Goal: Obtain resource: Download file/media

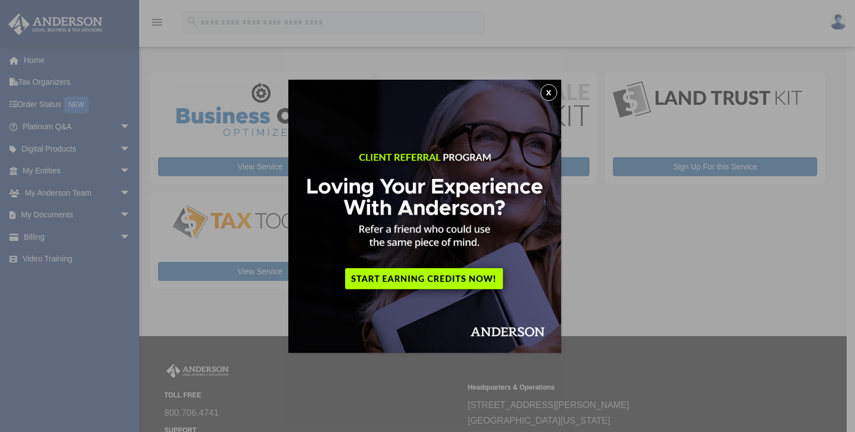
click at [556, 86] on button "x" at bounding box center [549, 92] width 17 height 17
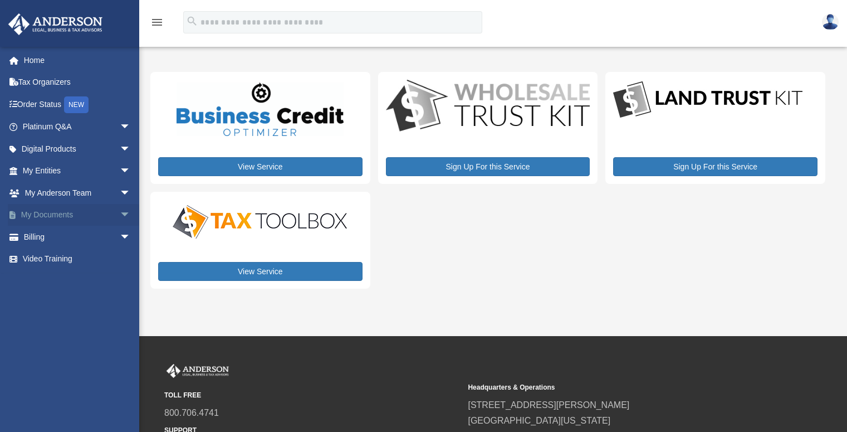
click at [120, 212] on span "arrow_drop_down" at bounding box center [131, 215] width 22 height 23
click at [120, 212] on span "arrow_drop_up" at bounding box center [131, 215] width 22 height 23
click at [43, 63] on link "Home" at bounding box center [78, 60] width 140 height 22
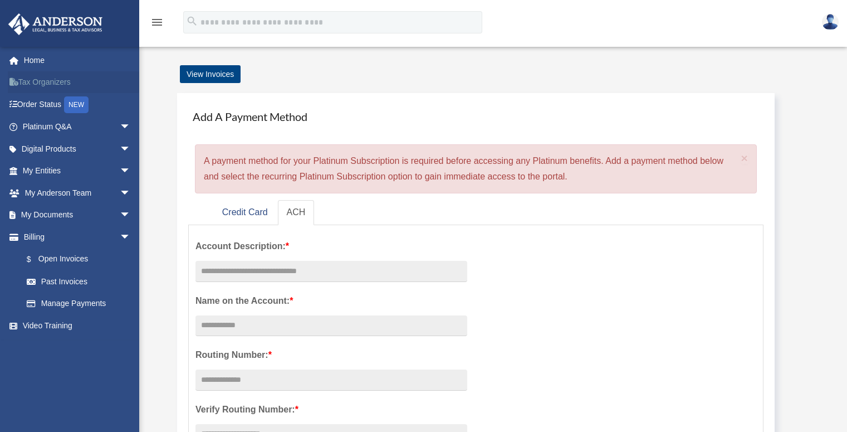
click at [48, 78] on link "Tax Organizers" at bounding box center [78, 82] width 140 height 22
click at [120, 173] on span "arrow_drop_down" at bounding box center [131, 171] width 22 height 23
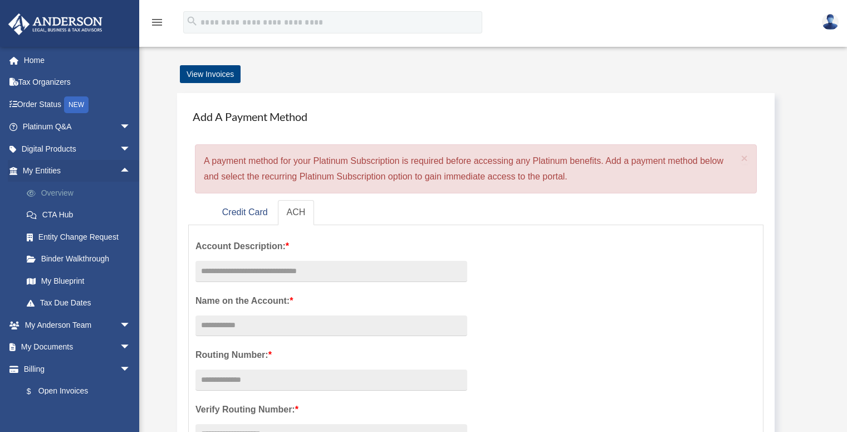
click at [52, 197] on link "Overview" at bounding box center [82, 193] width 132 height 22
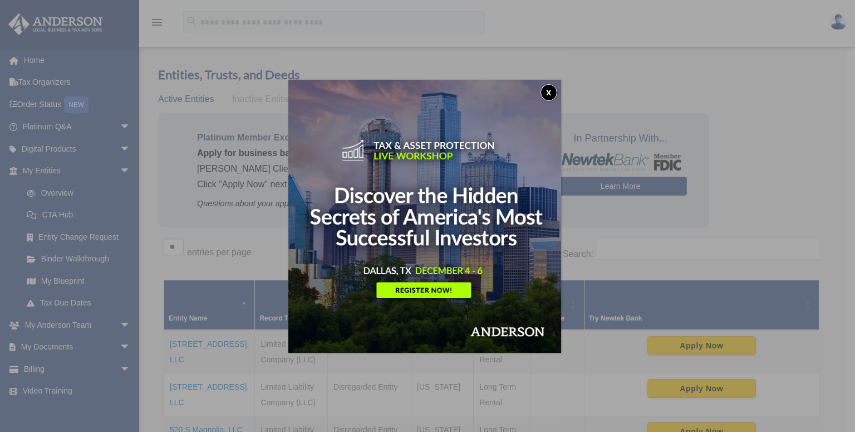
click at [556, 92] on button "x" at bounding box center [549, 92] width 17 height 17
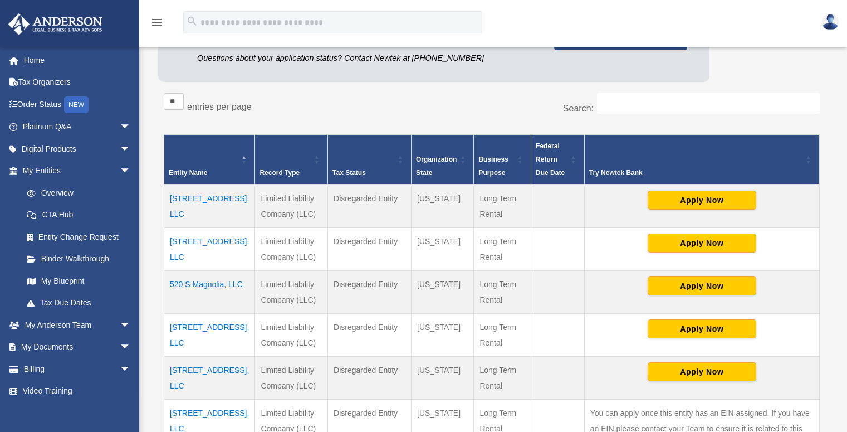
scroll to position [239, 0]
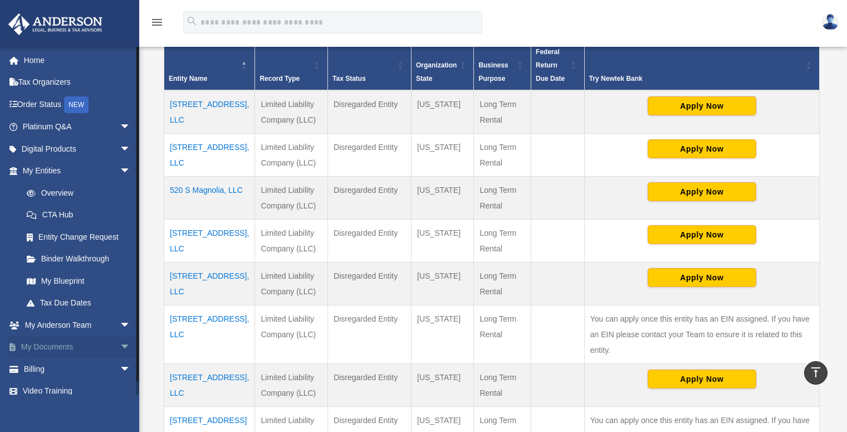
click at [120, 343] on span "arrow_drop_down" at bounding box center [131, 347] width 22 height 23
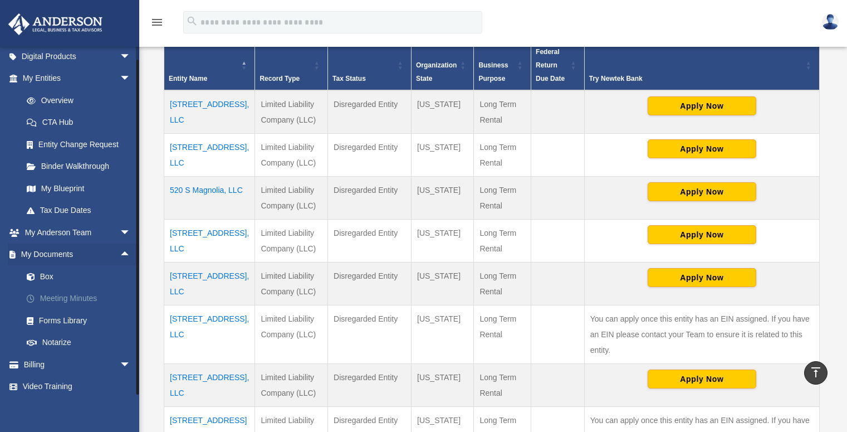
click at [73, 296] on link "Meeting Minutes" at bounding box center [82, 298] width 132 height 22
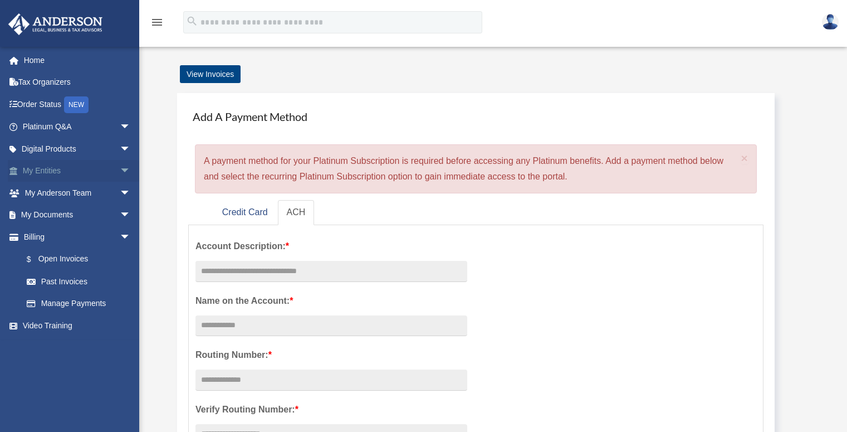
click at [68, 171] on link "My Entities arrow_drop_down" at bounding box center [78, 171] width 140 height 22
click at [120, 165] on span "arrow_drop_down" at bounding box center [131, 171] width 22 height 23
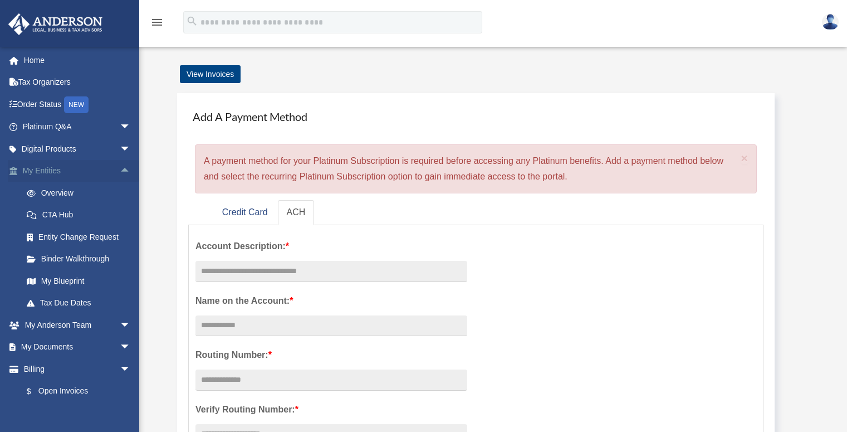
click at [70, 172] on link "My Entities arrow_drop_up" at bounding box center [78, 171] width 140 height 22
click at [67, 189] on link "Overview" at bounding box center [82, 193] width 132 height 22
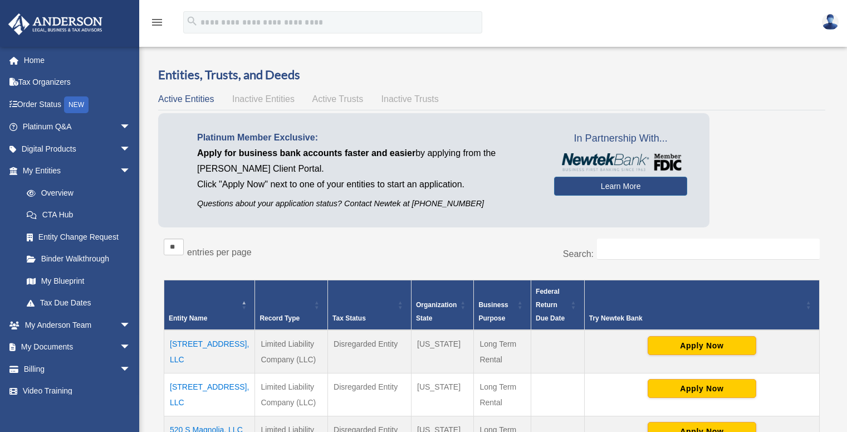
scroll to position [185, 0]
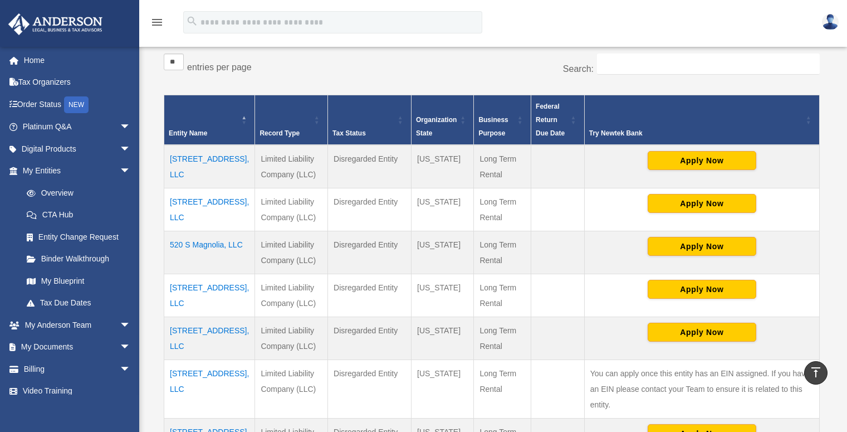
click at [191, 164] on td "[STREET_ADDRESS], LLC" at bounding box center [209, 166] width 91 height 43
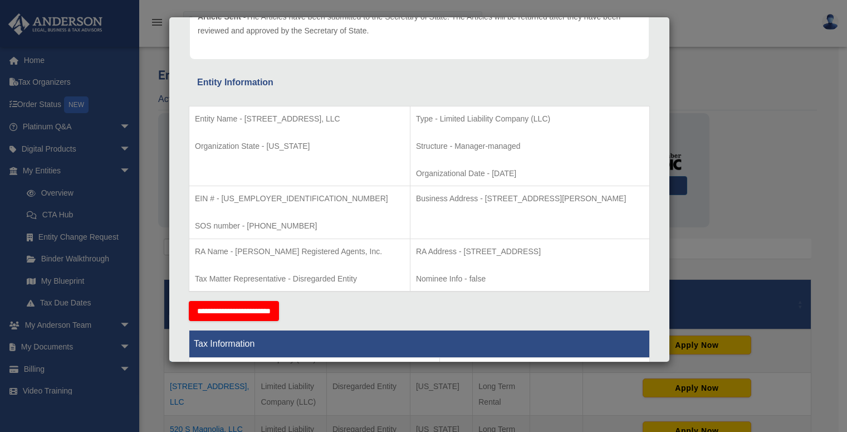
scroll to position [167, 0]
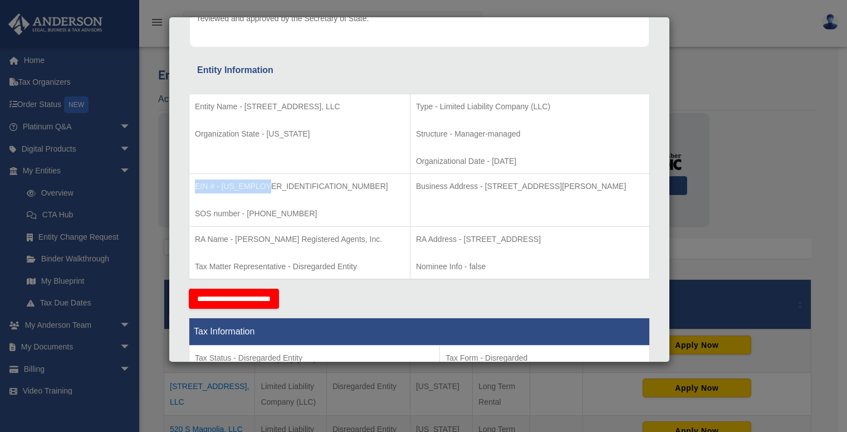
drag, startPoint x: 195, startPoint y: 185, endPoint x: 264, endPoint y: 185, distance: 68.5
click at [264, 185] on p "EIN # - [US_EMPLOYER_IDENTIFICATION_NUMBER]" at bounding box center [299, 186] width 209 height 14
copy p "EIN # - [US_EMPLOYER_IDENTIFICATION_NUMBER]"
click at [312, 199] on td "EIN # - [US_EMPLOYER_IDENTIFICATION_NUMBER] SOS number - [PHONE_NUMBER]" at bounding box center [299, 200] width 221 height 53
click at [393, 409] on div "Details × Articles Sent Organizational Date" at bounding box center [423, 216] width 847 height 432
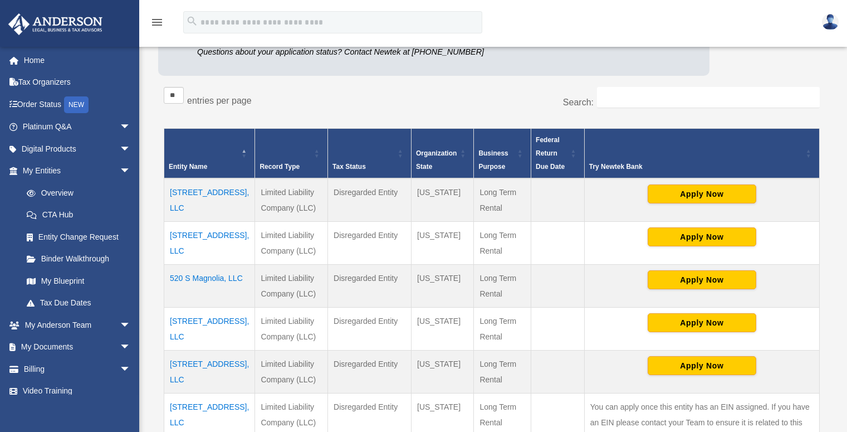
scroll to position [226, 0]
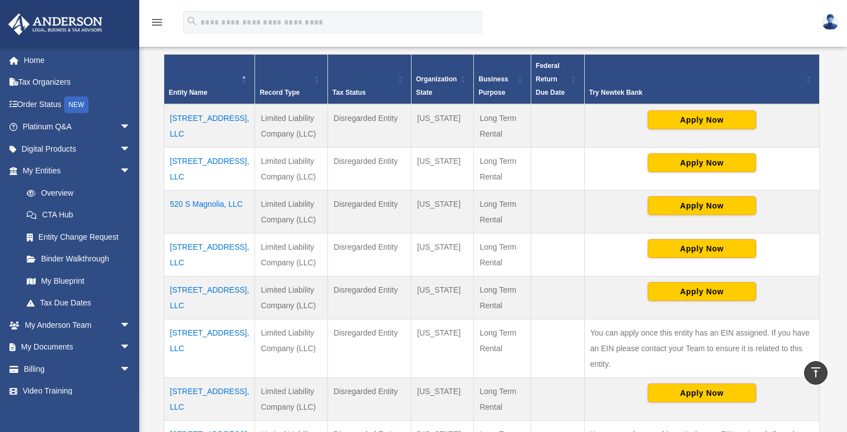
click at [202, 163] on td "[STREET_ADDRESS], LLC" at bounding box center [209, 168] width 91 height 43
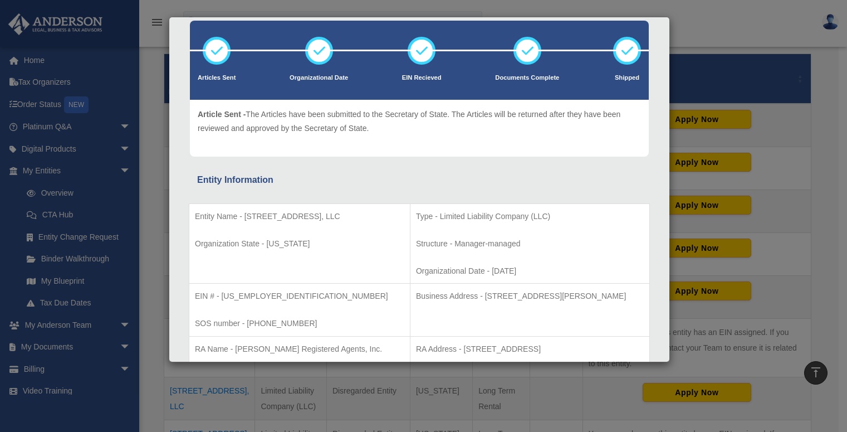
scroll to position [110, 0]
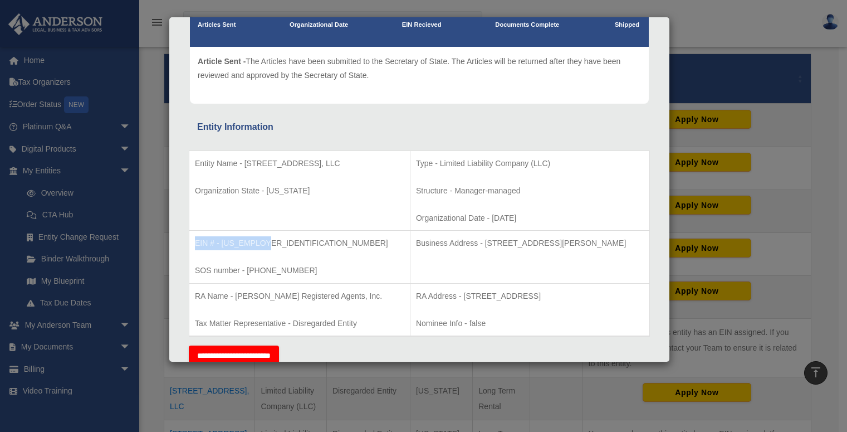
drag, startPoint x: 194, startPoint y: 241, endPoint x: 263, endPoint y: 244, distance: 69.1
click at [263, 244] on td "EIN # - [US_EMPLOYER_IDENTIFICATION_NUMBER] SOS number - [PHONE_NUMBER]" at bounding box center [299, 257] width 221 height 53
copy p "EIN # - [US_EMPLOYER_IDENTIFICATION_NUMBER]"
click at [358, 376] on div "Details × Articles Sent Organizational Date" at bounding box center [423, 216] width 847 height 432
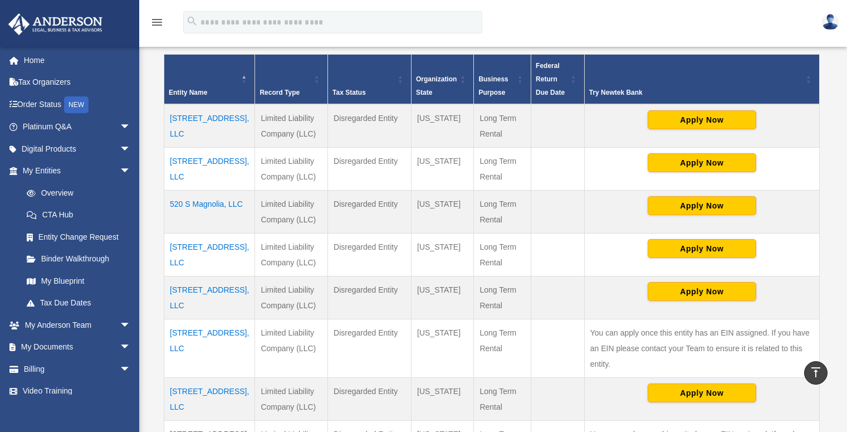
click at [197, 206] on td "520 S Magnolia, LLC" at bounding box center [209, 211] width 91 height 43
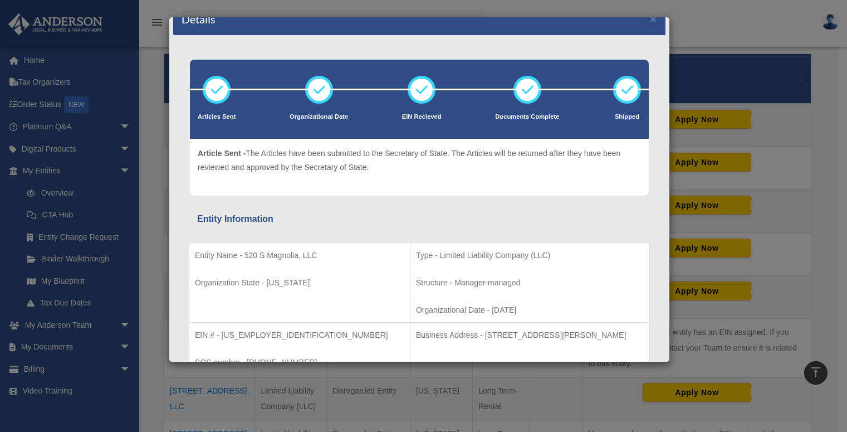
scroll to position [61, 0]
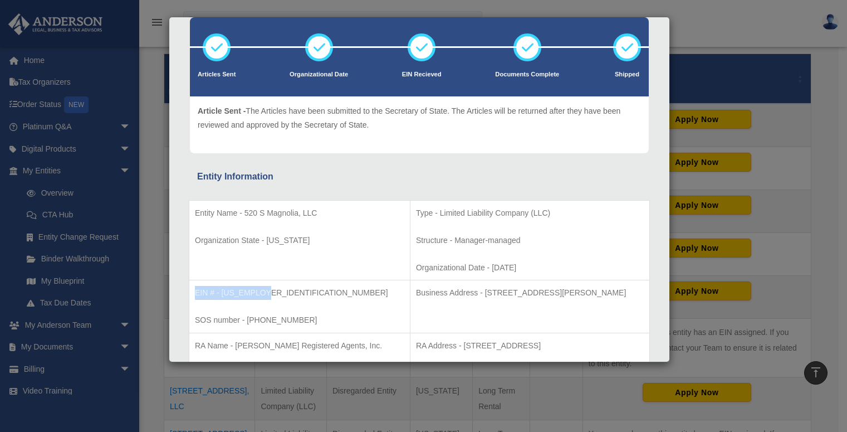
drag, startPoint x: 194, startPoint y: 292, endPoint x: 262, endPoint y: 290, distance: 67.4
click at [262, 290] on td "EIN # - [US_EMPLOYER_IDENTIFICATION_NUMBER] SOS number - [PHONE_NUMBER]" at bounding box center [299, 306] width 221 height 53
copy p "EIN # - [US_EMPLOYER_IDENTIFICATION_NUMBER]"
click at [345, 398] on div "Details × Articles Sent Organizational Date" at bounding box center [423, 216] width 847 height 432
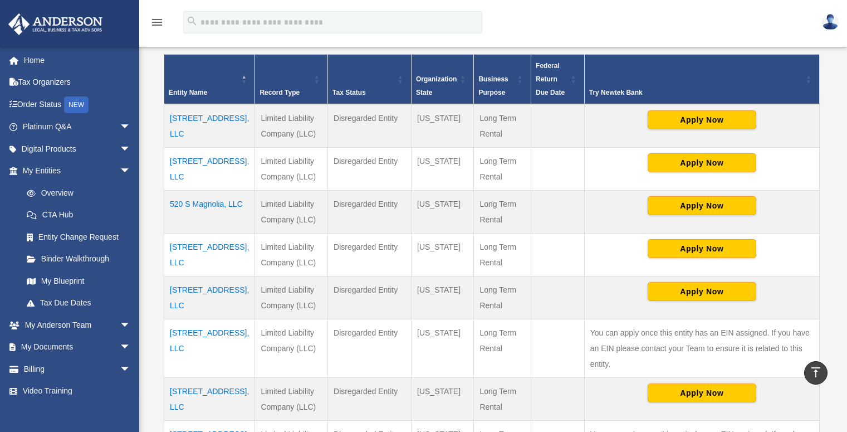
click at [198, 249] on td "[STREET_ADDRESS], LLC" at bounding box center [209, 254] width 91 height 43
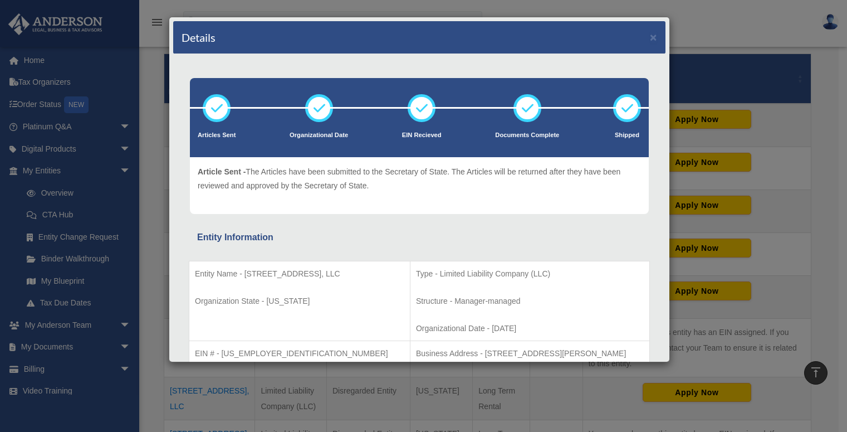
scroll to position [57, 0]
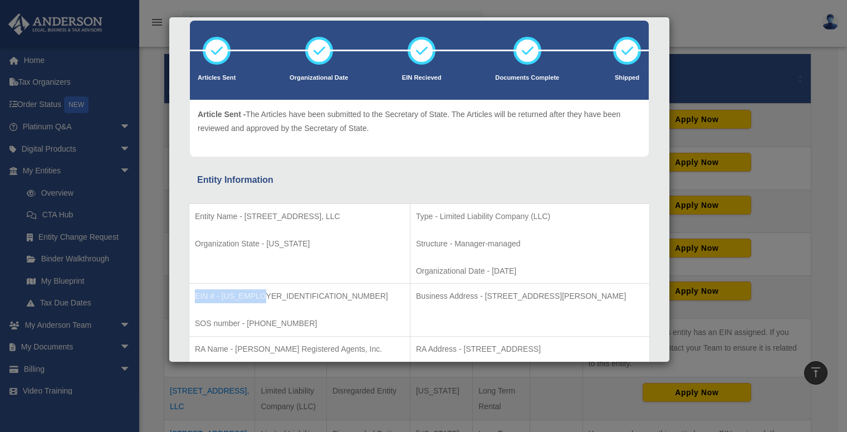
drag, startPoint x: 195, startPoint y: 295, endPoint x: 261, endPoint y: 296, distance: 65.7
click at [261, 296] on p "EIN # - [US_EMPLOYER_IDENTIFICATION_NUMBER]" at bounding box center [299, 296] width 209 height 14
click at [257, 303] on td "EIN # - [US_EMPLOYER_IDENTIFICATION_NUMBER] SOS number - [PHONE_NUMBER]" at bounding box center [299, 309] width 221 height 53
drag, startPoint x: 199, startPoint y: 292, endPoint x: 247, endPoint y: 293, distance: 48.5
click at [247, 293] on p "EIN # - [US_EMPLOYER_IDENTIFICATION_NUMBER]" at bounding box center [299, 296] width 209 height 14
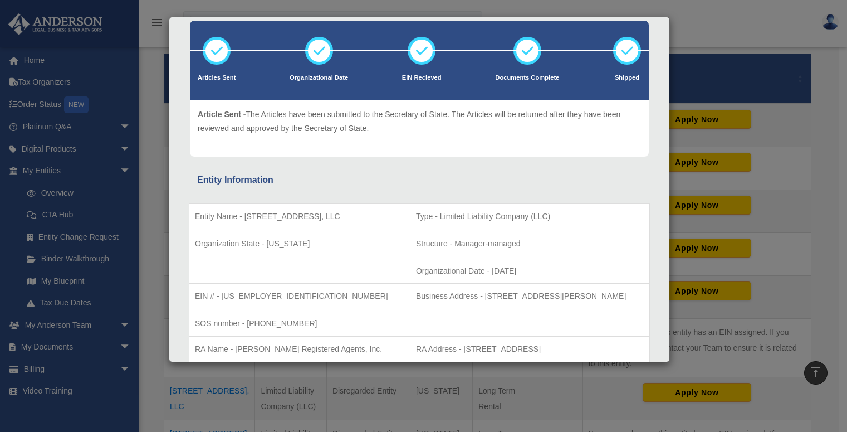
click at [225, 304] on td "EIN # - [US_EMPLOYER_IDENTIFICATION_NUMBER] SOS number - [PHONE_NUMBER]" at bounding box center [299, 309] width 221 height 53
drag, startPoint x: 193, startPoint y: 295, endPoint x: 262, endPoint y: 292, distance: 69.1
click at [262, 292] on td "EIN # - [US_EMPLOYER_IDENTIFICATION_NUMBER] SOS number - [PHONE_NUMBER]" at bounding box center [299, 309] width 221 height 53
copy p "EIN # - [US_EMPLOYER_IDENTIFICATION_NUMBER]"
click at [306, 371] on div "Details × Articles Sent Organizational Date" at bounding box center [423, 216] width 847 height 432
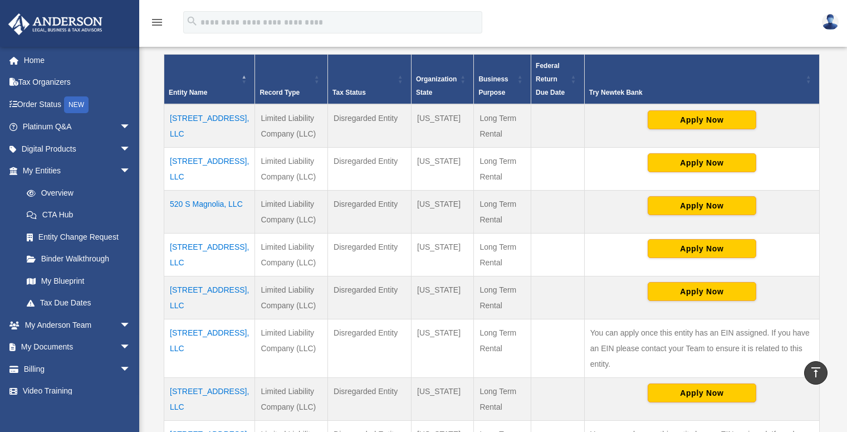
click at [201, 295] on td "[STREET_ADDRESS], LLC" at bounding box center [209, 297] width 91 height 43
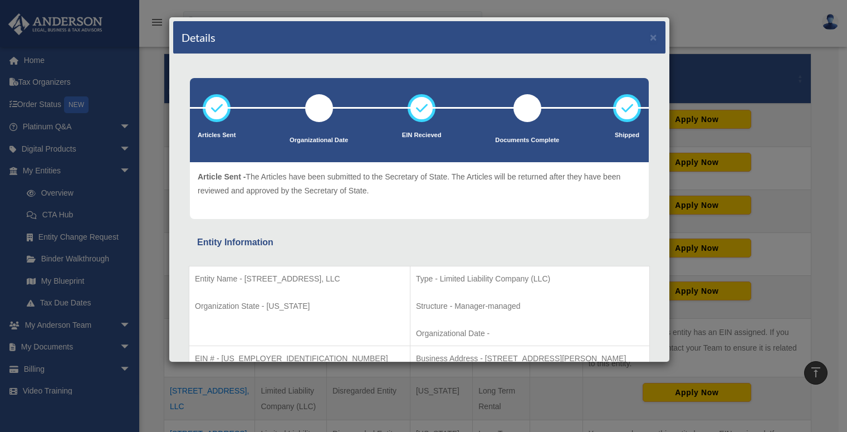
scroll to position [84, 0]
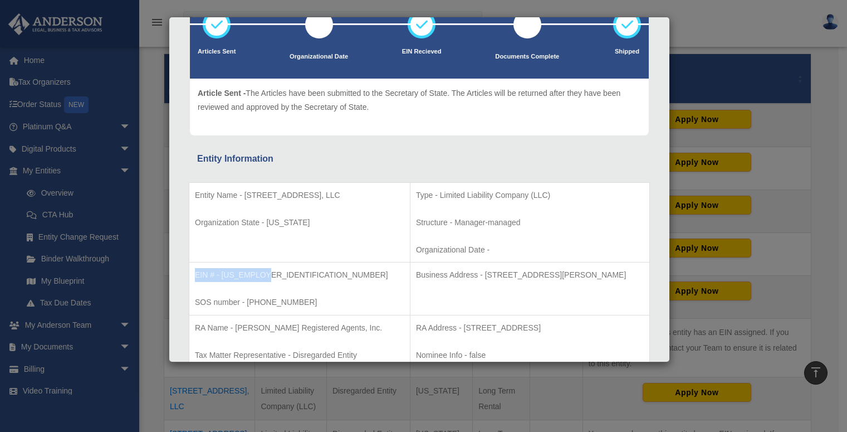
drag, startPoint x: 196, startPoint y: 275, endPoint x: 262, endPoint y: 273, distance: 65.7
click at [262, 273] on p "EIN # - [US_EMPLOYER_IDENTIFICATION_NUMBER]" at bounding box center [299, 275] width 209 height 14
copy p "EIN # - [US_EMPLOYER_IDENTIFICATION_NUMBER]"
click at [335, 386] on div "Details × Articles Sent Organizational Date" at bounding box center [423, 216] width 847 height 432
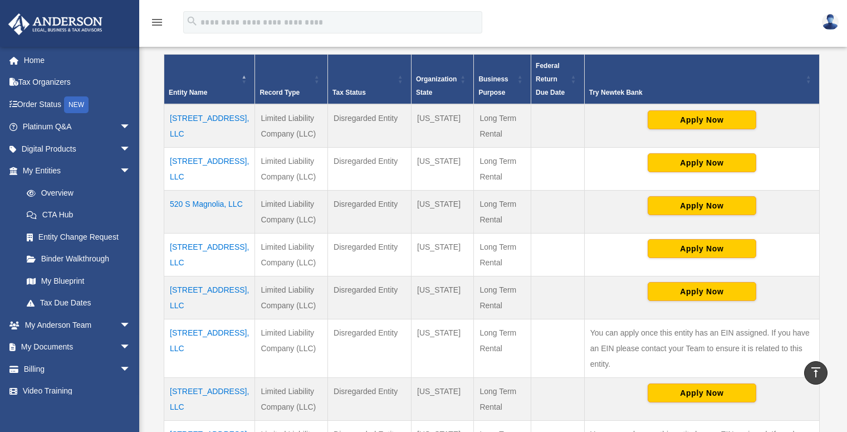
click at [188, 344] on td "[STREET_ADDRESS], LLC" at bounding box center [209, 348] width 91 height 58
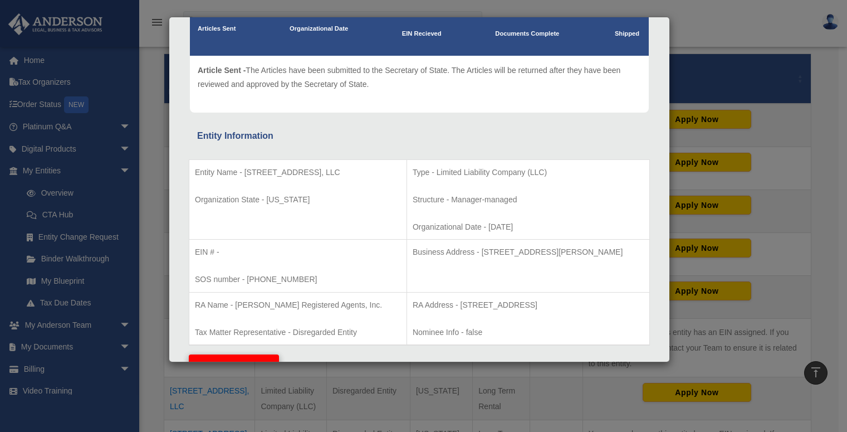
scroll to position [71, 0]
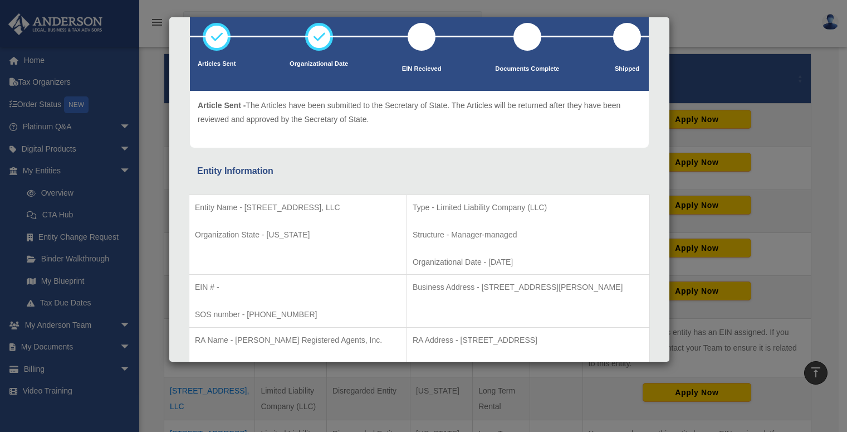
click at [228, 376] on div "Details × Articles Sent Organizational Date" at bounding box center [423, 216] width 847 height 432
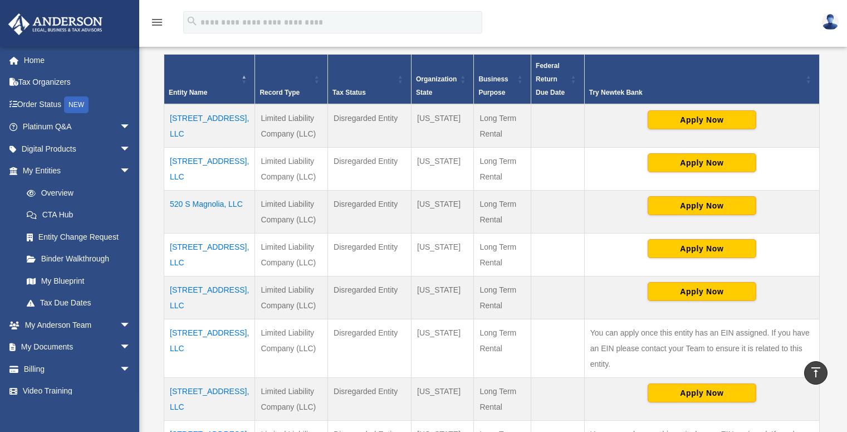
click at [185, 379] on td "[STREET_ADDRESS], LLC" at bounding box center [209, 398] width 91 height 43
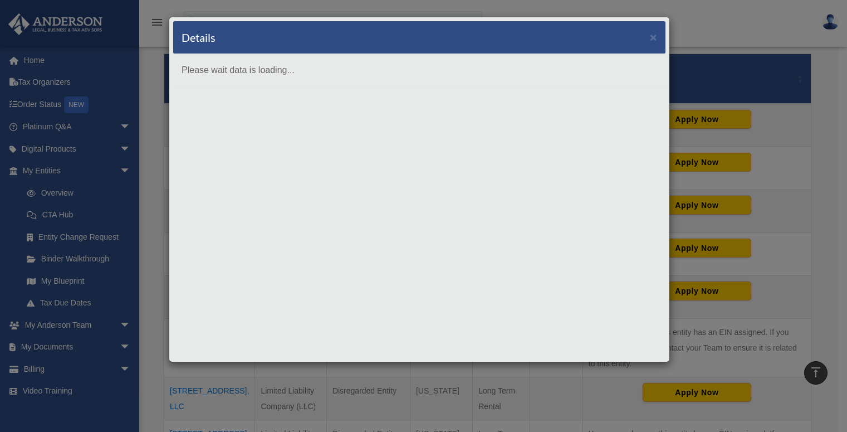
scroll to position [0, 0]
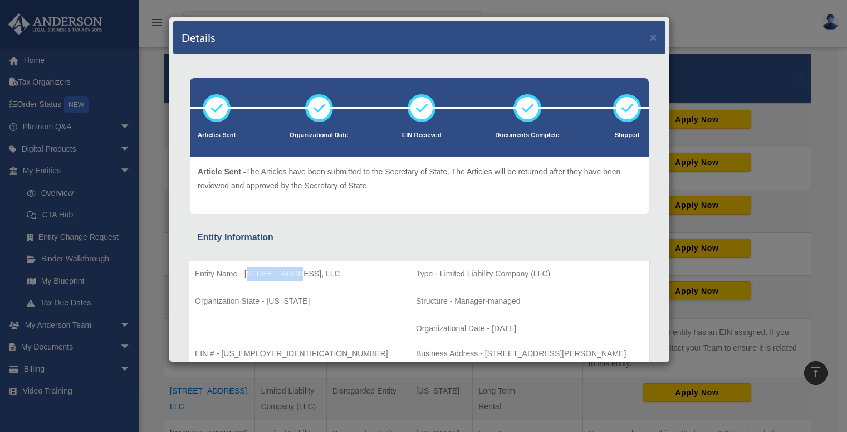
drag, startPoint x: 267, startPoint y: 271, endPoint x: 290, endPoint y: 270, distance: 22.9
click at [290, 270] on p "Entity Name - [STREET_ADDRESS], LLC" at bounding box center [299, 274] width 209 height 14
click at [276, 276] on p "Entity Name - [STREET_ADDRESS], LLC" at bounding box center [299, 274] width 209 height 14
drag, startPoint x: 245, startPoint y: 272, endPoint x: 345, endPoint y: 274, distance: 100.8
click at [345, 274] on p "Entity Name - [STREET_ADDRESS], LLC" at bounding box center [299, 274] width 209 height 14
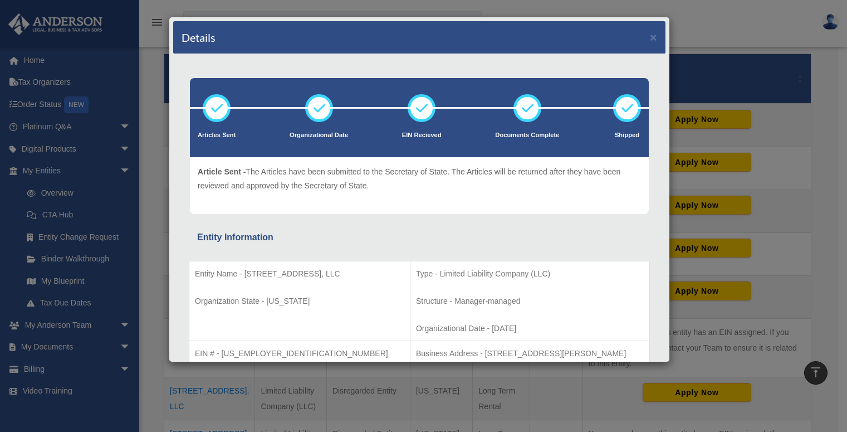
copy p "[STREET_ADDRESS], LLC"
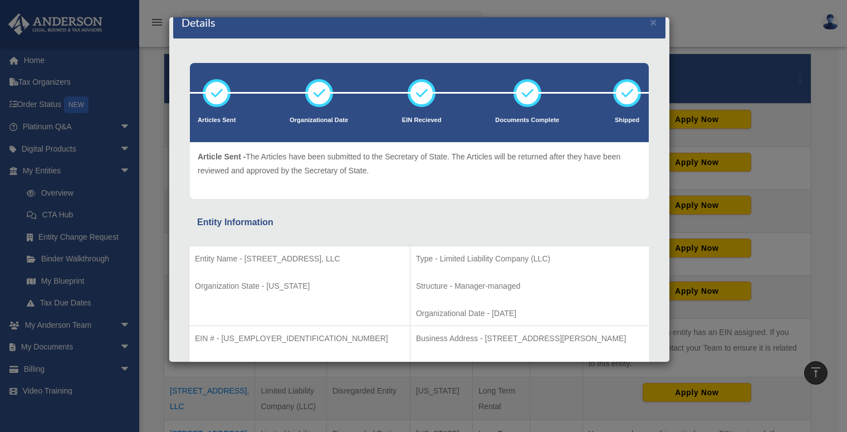
scroll to position [97, 0]
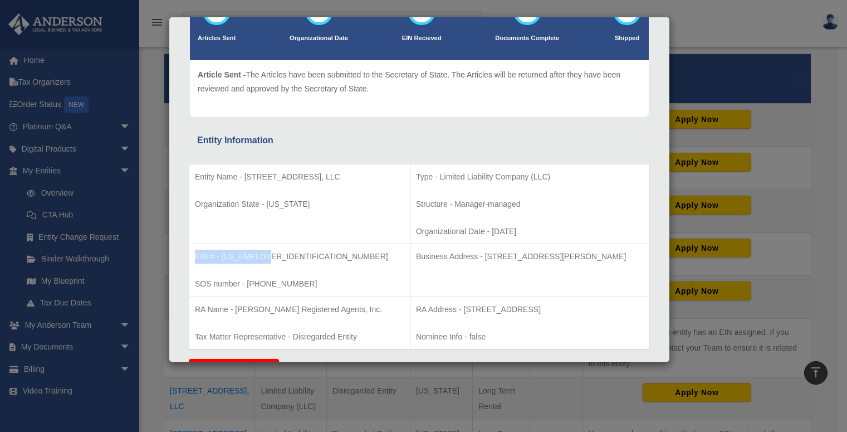
drag, startPoint x: 195, startPoint y: 255, endPoint x: 262, endPoint y: 256, distance: 67.4
click at [262, 256] on p "EIN # - [US_EMPLOYER_IDENTIFICATION_NUMBER]" at bounding box center [299, 257] width 209 height 14
copy p "EIN # - [US_EMPLOYER_IDENTIFICATION_NUMBER]"
click at [259, 375] on div "Details × Articles Sent Organizational Date" at bounding box center [423, 216] width 847 height 432
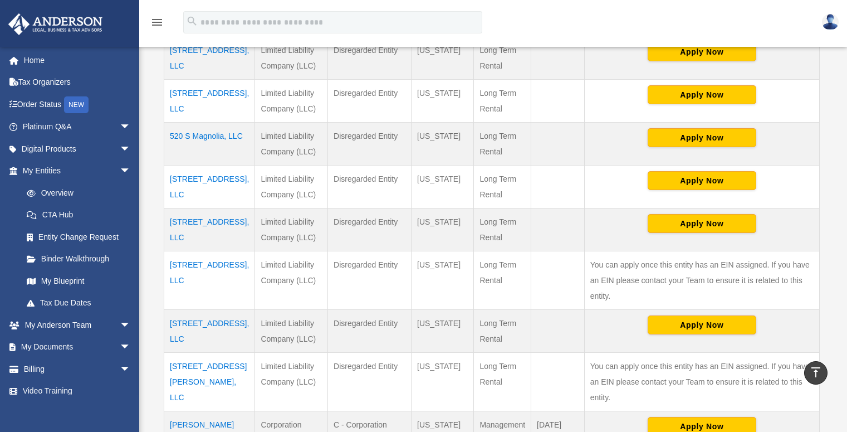
scroll to position [341, 0]
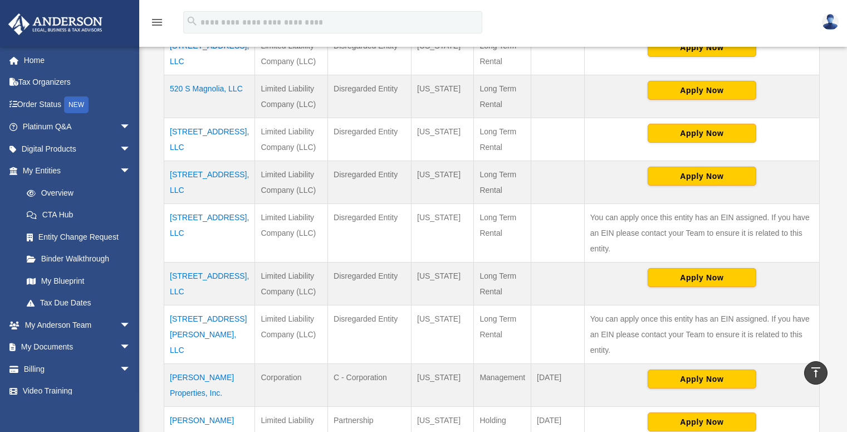
click at [197, 309] on td "[STREET_ADDRESS][PERSON_NAME], LLC" at bounding box center [209, 334] width 91 height 58
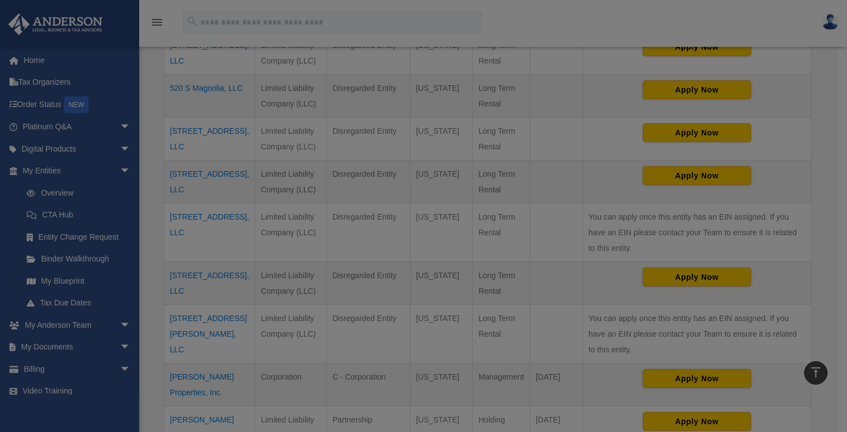
scroll to position [0, 0]
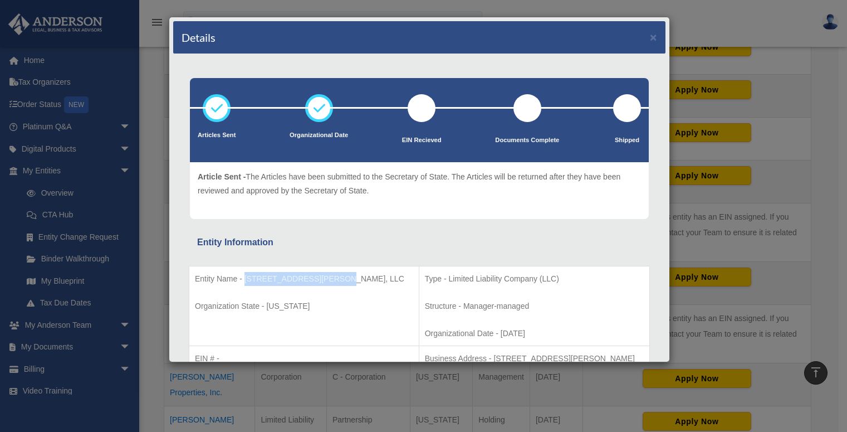
drag, startPoint x: 243, startPoint y: 277, endPoint x: 335, endPoint y: 277, distance: 91.3
click at [335, 277] on p "Entity Name - [STREET_ADDRESS][PERSON_NAME], LLC" at bounding box center [304, 279] width 218 height 14
copy p "[STREET_ADDRESS][PERSON_NAME], LLC"
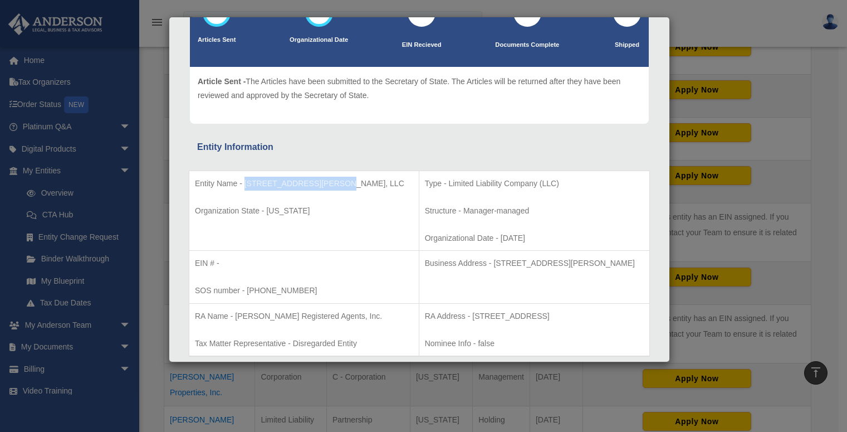
scroll to position [189, 0]
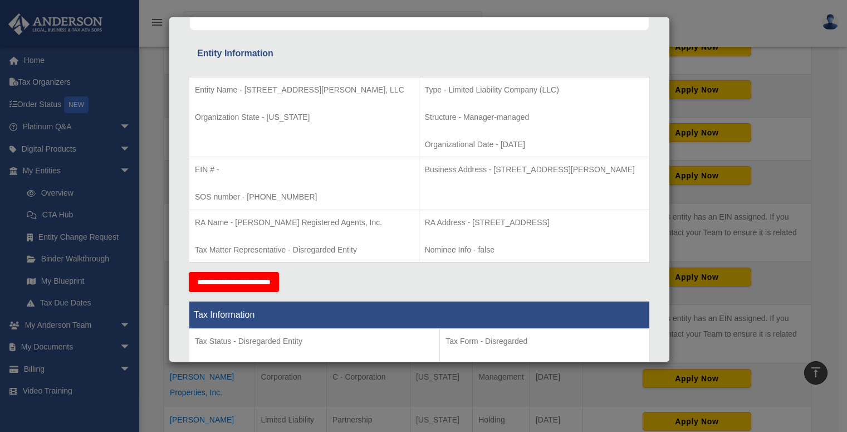
click at [317, 382] on div "Details × Articles Sent Organizational Date" at bounding box center [423, 216] width 847 height 432
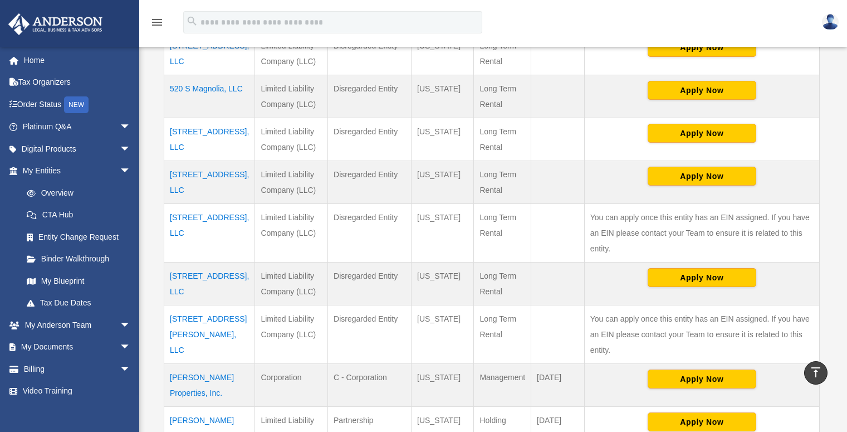
click at [190, 363] on td "[PERSON_NAME] Properties, Inc." at bounding box center [209, 384] width 91 height 43
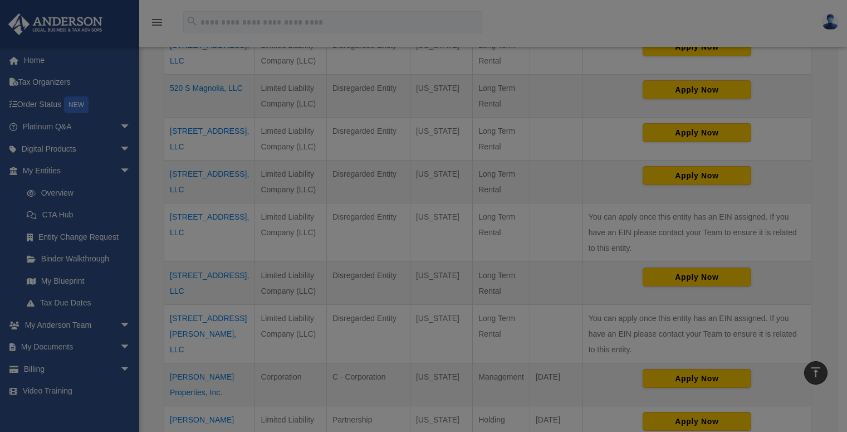
scroll to position [0, 0]
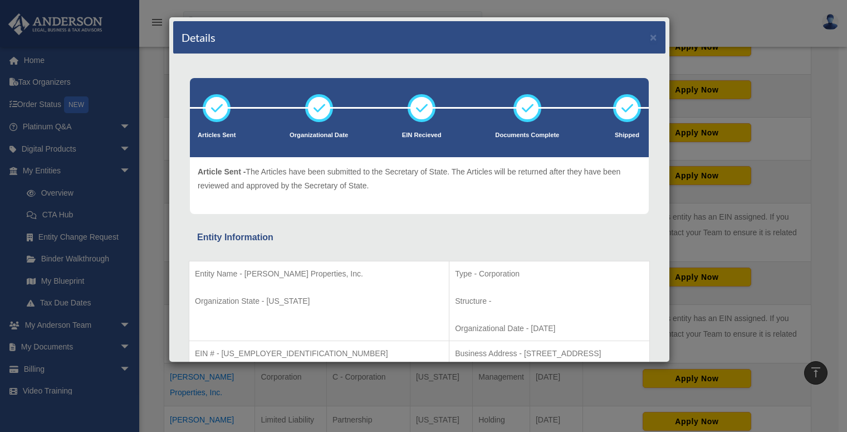
click at [271, 380] on div "Details × Articles Sent Organizational Date" at bounding box center [423, 216] width 847 height 432
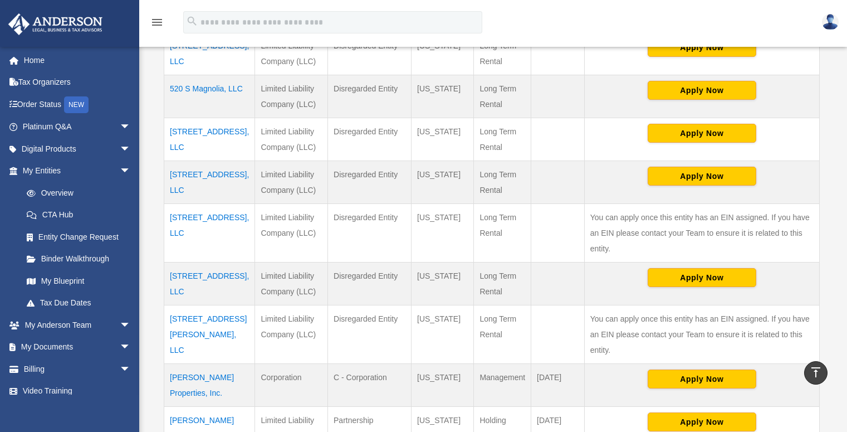
click at [193, 408] on td "[PERSON_NAME] Properties, LLC" at bounding box center [209, 427] width 91 height 43
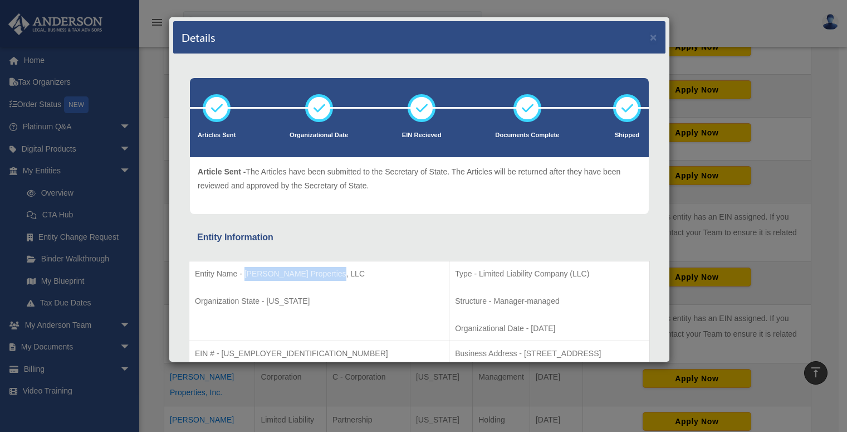
drag, startPoint x: 266, startPoint y: 272, endPoint x: 329, endPoint y: 270, distance: 63.0
click at [329, 270] on p "Entity Name - [PERSON_NAME] Properties, LLC" at bounding box center [319, 274] width 248 height 14
copy p "[PERSON_NAME] Properties, LLC"
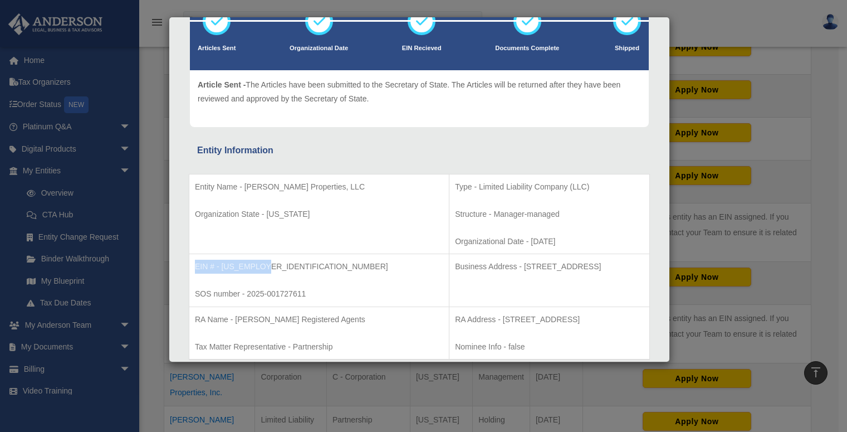
drag, startPoint x: 195, startPoint y: 268, endPoint x: 262, endPoint y: 266, distance: 67.4
click at [262, 266] on p "EIN # - [US_EMPLOYER_IDENTIFICATION_NUMBER]" at bounding box center [319, 267] width 248 height 14
copy p "EIN # - [US_EMPLOYER_IDENTIFICATION_NUMBER]"
click at [394, 378] on div "Details × Articles Sent Organizational Date" at bounding box center [423, 216] width 847 height 432
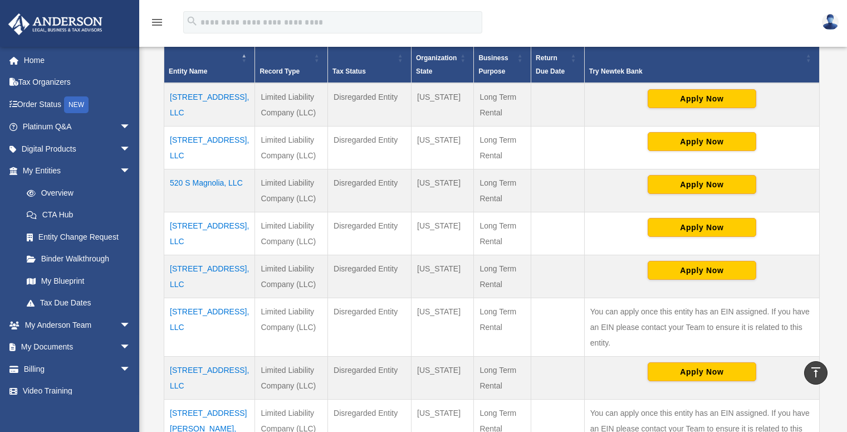
scroll to position [245, 0]
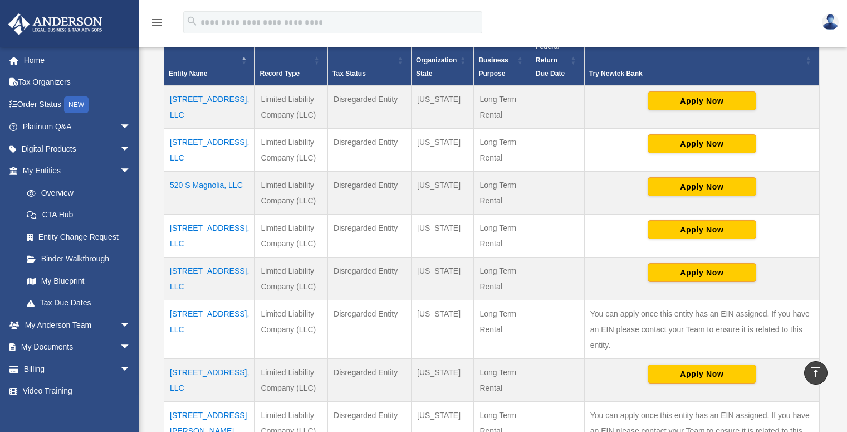
click at [198, 112] on td "[STREET_ADDRESS], LLC" at bounding box center [209, 106] width 91 height 43
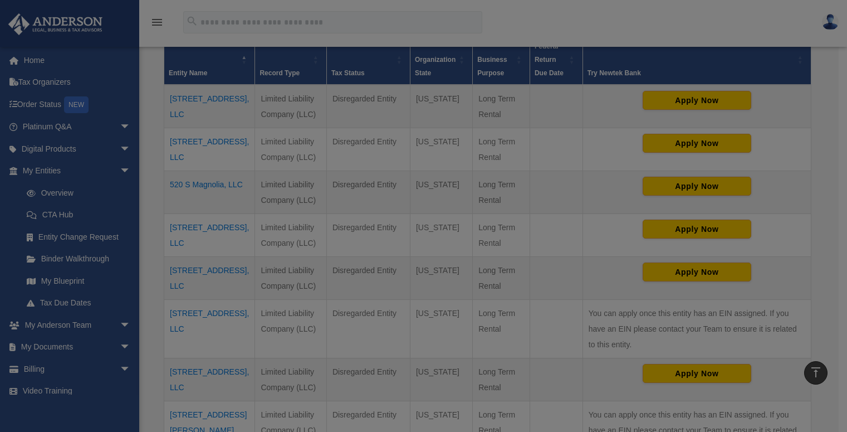
scroll to position [0, 0]
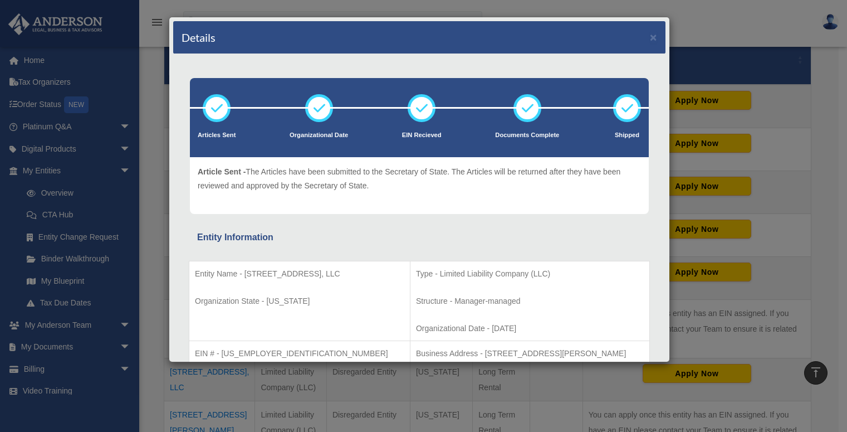
drag, startPoint x: 243, startPoint y: 272, endPoint x: 338, endPoint y: 272, distance: 94.7
click at [338, 272] on p "Entity Name - [STREET_ADDRESS], LLC" at bounding box center [299, 274] width 209 height 14
click at [348, 380] on div "Details × Articles Sent Organizational Date" at bounding box center [423, 216] width 847 height 432
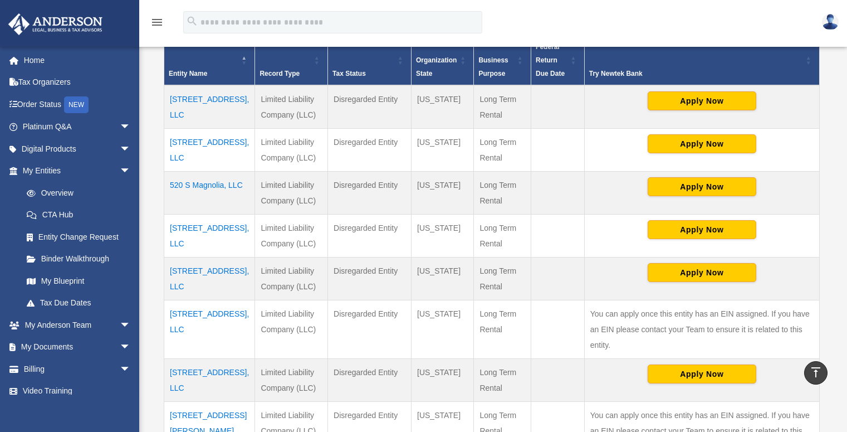
click at [189, 144] on td "[STREET_ADDRESS], LLC" at bounding box center [209, 149] width 91 height 43
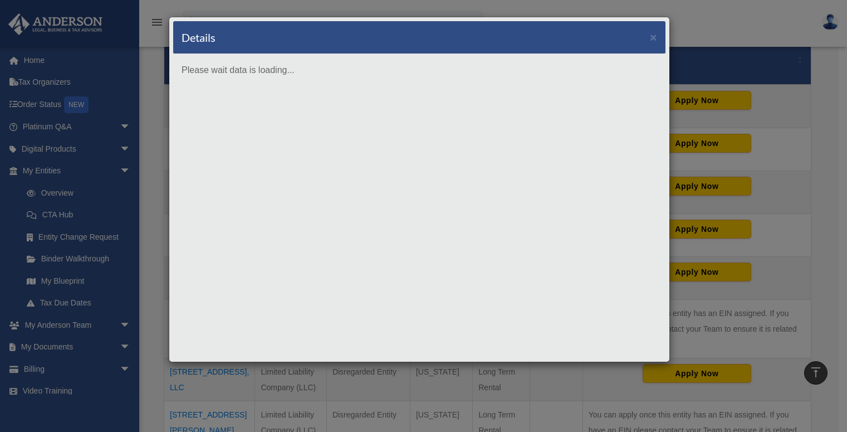
click at [296, 381] on div "Details × Please wait data is loading..." at bounding box center [423, 216] width 847 height 432
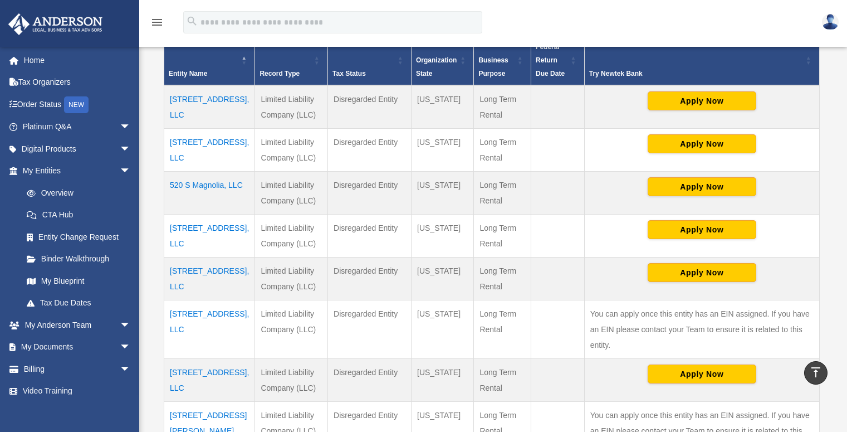
click at [185, 144] on td "[STREET_ADDRESS], LLC" at bounding box center [209, 149] width 91 height 43
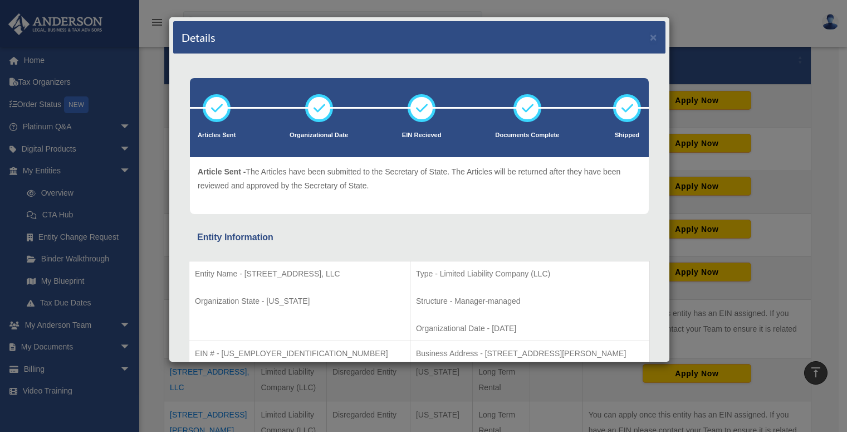
drag, startPoint x: 245, startPoint y: 272, endPoint x: 340, endPoint y: 276, distance: 95.9
click at [340, 276] on p "Entity Name - [STREET_ADDRESS], LLC" at bounding box center [299, 274] width 209 height 14
click at [264, 344] on td "EIN # - [US_EMPLOYER_IDENTIFICATION_NUMBER] SOS number - [PHONE_NUMBER]" at bounding box center [299, 367] width 221 height 53
drag, startPoint x: 221, startPoint y: 352, endPoint x: 266, endPoint y: 349, distance: 44.7
click at [266, 349] on p "EIN # - [US_EMPLOYER_IDENTIFICATION_NUMBER]" at bounding box center [299, 353] width 209 height 14
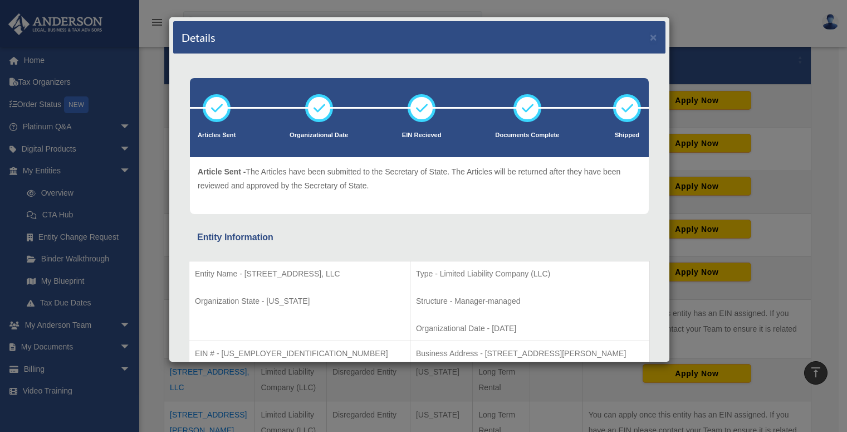
click at [343, 376] on div "Details × Articles Sent Organizational Date" at bounding box center [423, 216] width 847 height 432
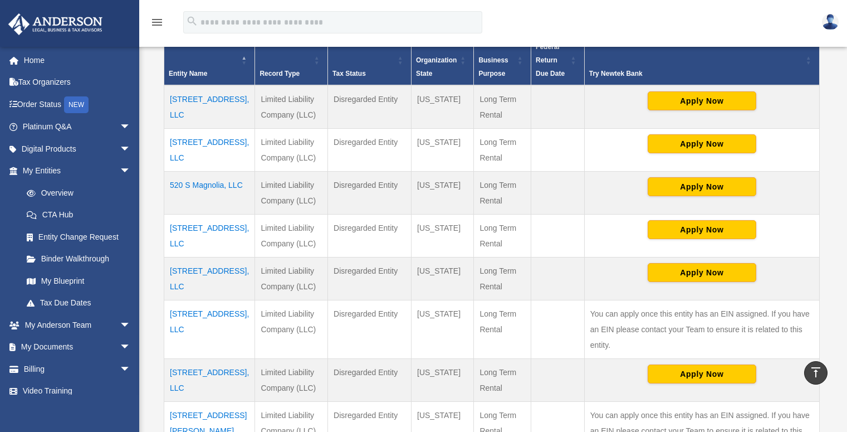
click at [184, 187] on td "520 S Magnolia, LLC" at bounding box center [209, 192] width 91 height 43
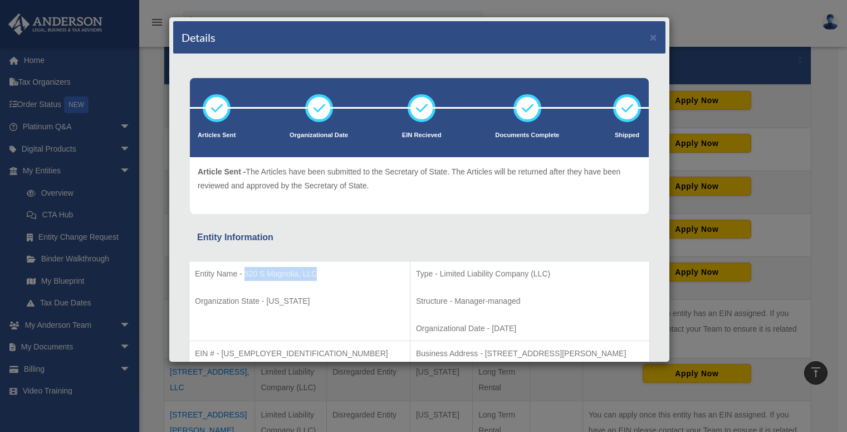
drag, startPoint x: 244, startPoint y: 272, endPoint x: 317, endPoint y: 272, distance: 73.5
click at [317, 272] on p "Entity Name - 520 S Magnolia, LLC" at bounding box center [299, 274] width 209 height 14
click at [310, 374] on div "Details × Articles Sent Organizational Date" at bounding box center [423, 216] width 847 height 432
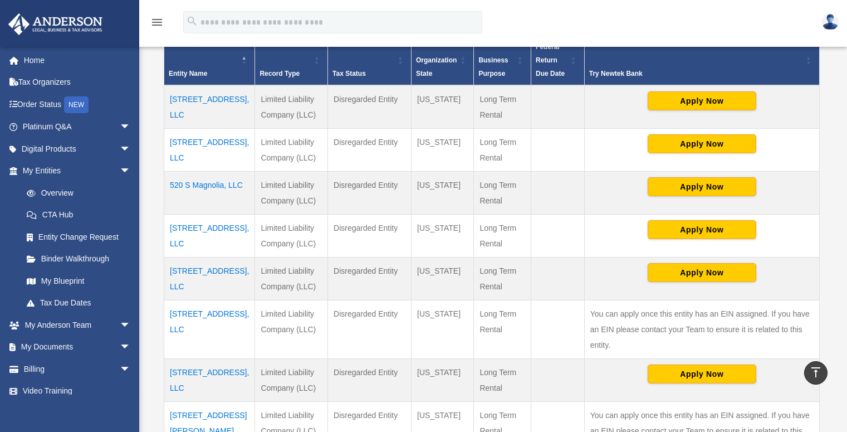
click at [183, 239] on td "[STREET_ADDRESS], LLC" at bounding box center [209, 235] width 91 height 43
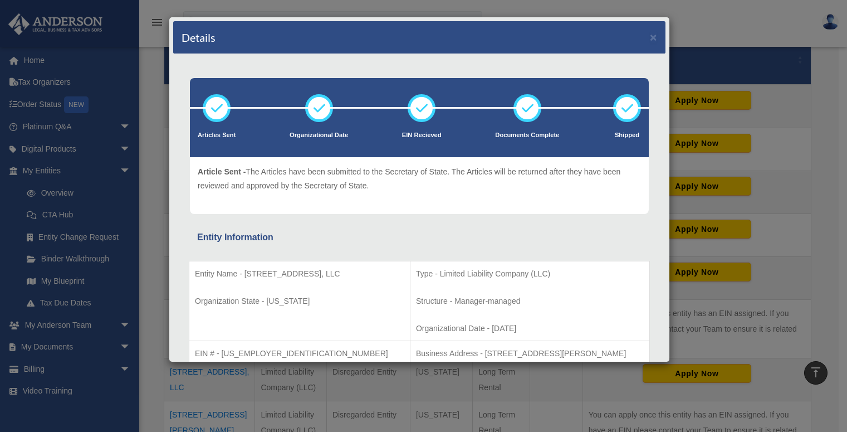
drag, startPoint x: 251, startPoint y: 270, endPoint x: 339, endPoint y: 270, distance: 87.4
click at [339, 270] on p "Entity Name - [STREET_ADDRESS], LLC" at bounding box center [299, 274] width 209 height 14
click at [338, 389] on div "Details × Articles Sent Organizational Date" at bounding box center [423, 216] width 847 height 432
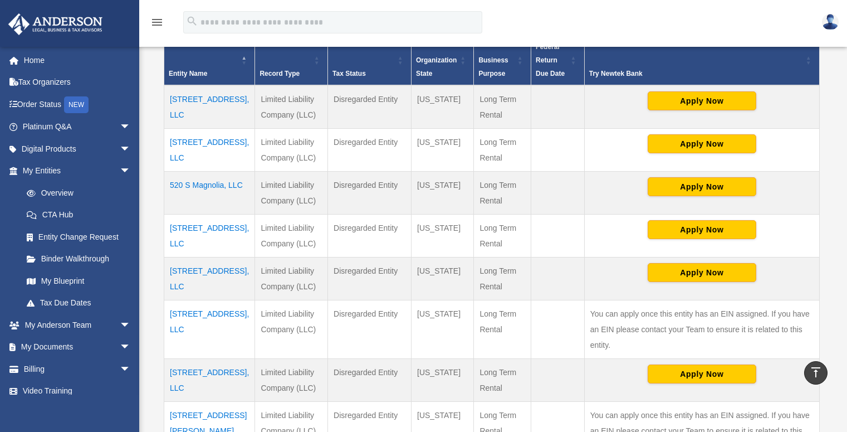
click at [191, 278] on td "[STREET_ADDRESS], LLC" at bounding box center [209, 278] width 91 height 43
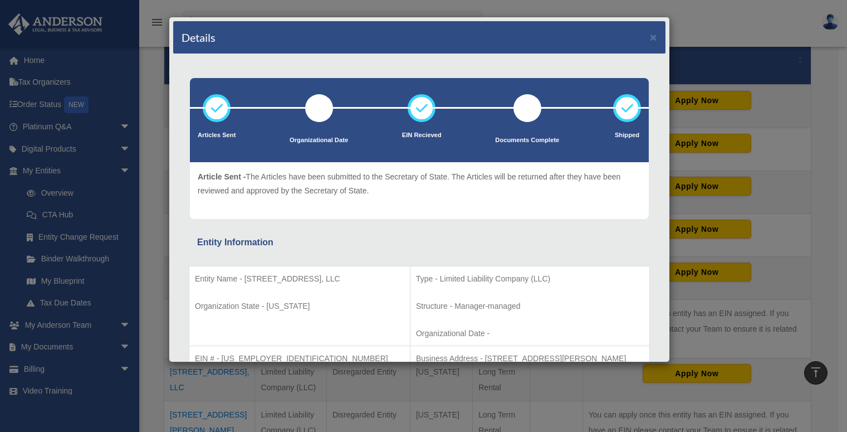
drag, startPoint x: 245, startPoint y: 278, endPoint x: 340, endPoint y: 276, distance: 95.3
click at [340, 276] on p "Entity Name - [STREET_ADDRESS], LLC" at bounding box center [299, 279] width 209 height 14
click at [338, 374] on div "Details × Articles Sent Organizational Date" at bounding box center [423, 216] width 847 height 432
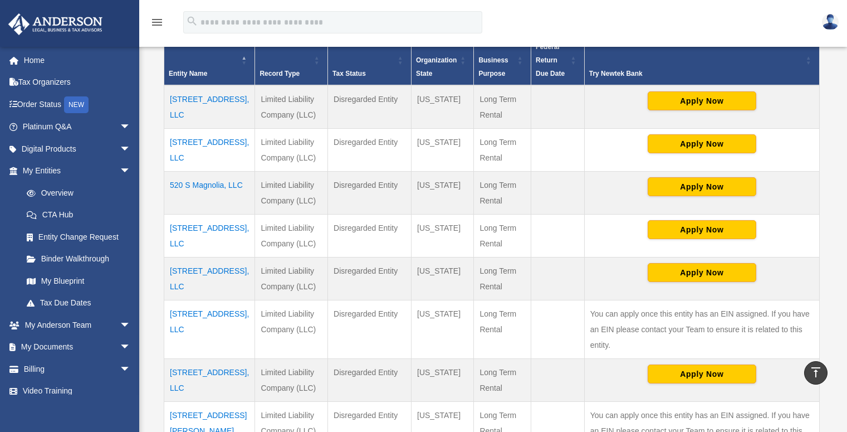
click at [188, 312] on td "[STREET_ADDRESS], LLC" at bounding box center [209, 329] width 91 height 58
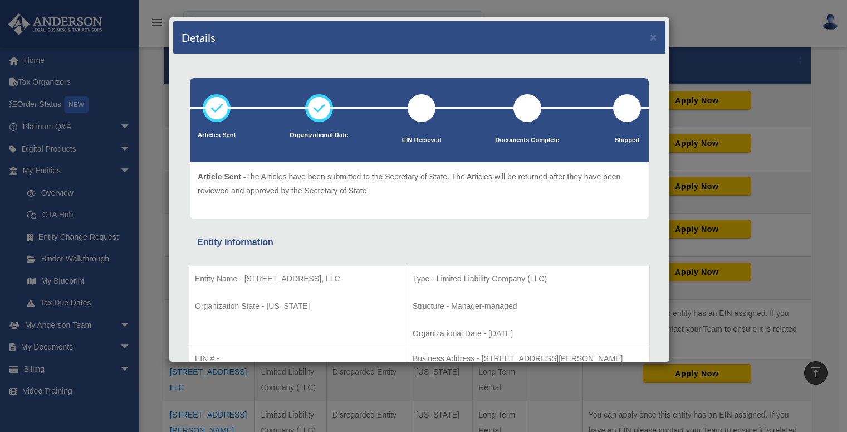
drag, startPoint x: 246, startPoint y: 277, endPoint x: 360, endPoint y: 282, distance: 114.8
click at [360, 282] on p "Entity Name - [STREET_ADDRESS], LLC" at bounding box center [298, 279] width 206 height 14
click at [331, 379] on div "Details × Articles Sent Organizational Date" at bounding box center [423, 216] width 847 height 432
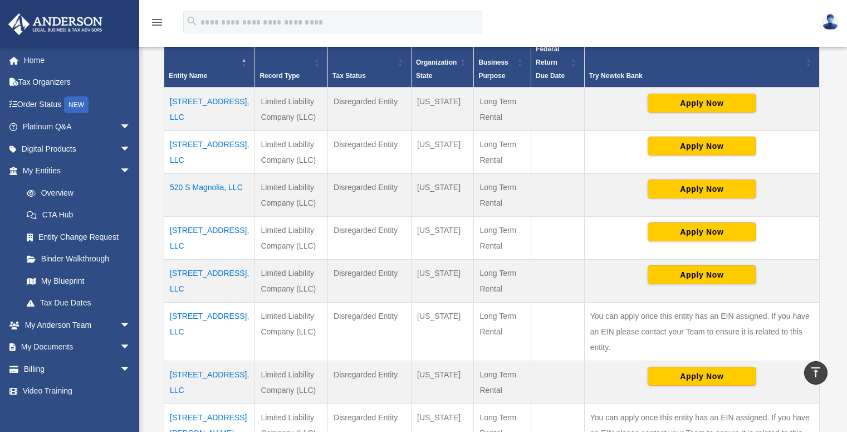
scroll to position [187, 0]
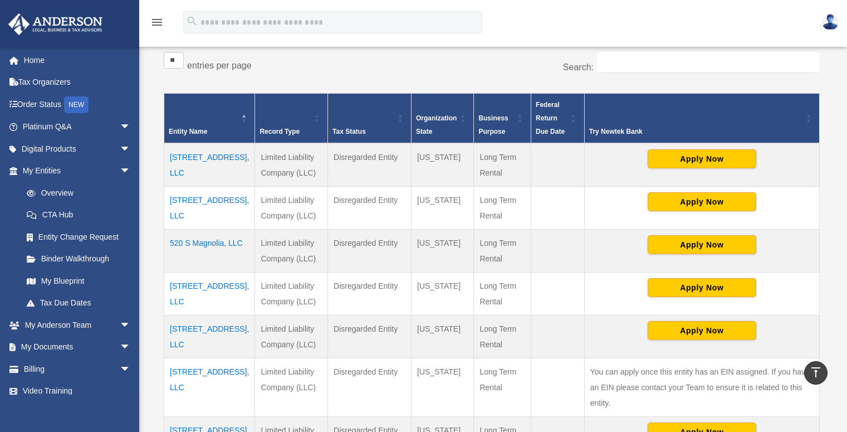
click at [195, 169] on td "[STREET_ADDRESS], LLC" at bounding box center [209, 164] width 91 height 43
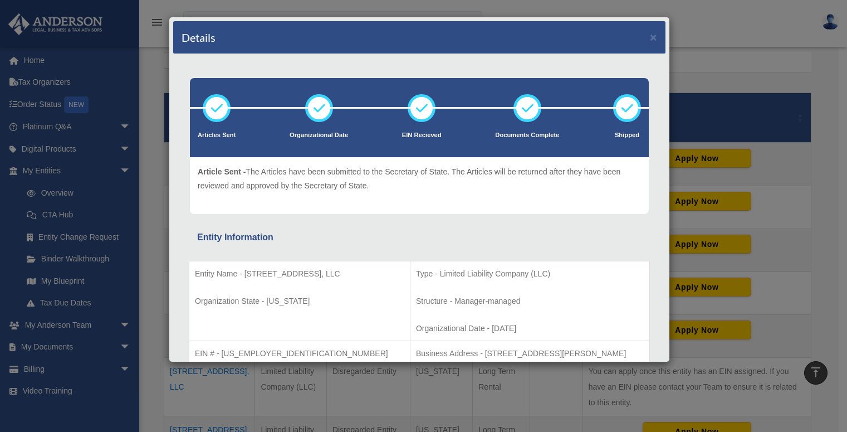
click at [234, 392] on div "Details × Articles Sent Organizational Date" at bounding box center [423, 216] width 847 height 432
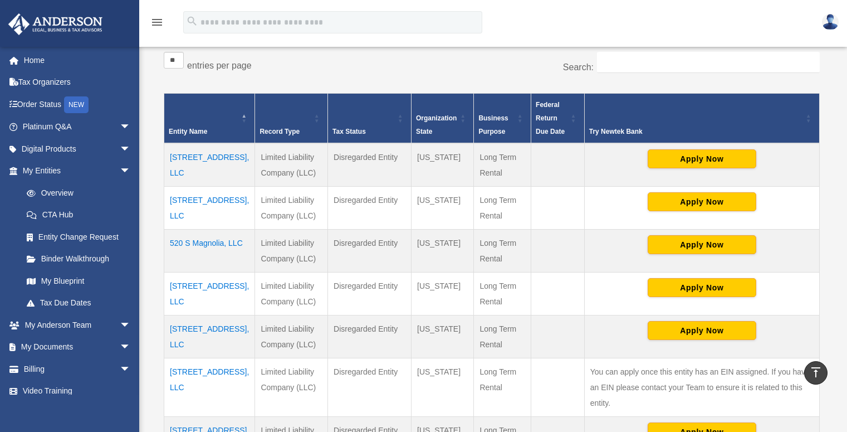
click at [193, 201] on td "[STREET_ADDRESS], LLC" at bounding box center [209, 207] width 91 height 43
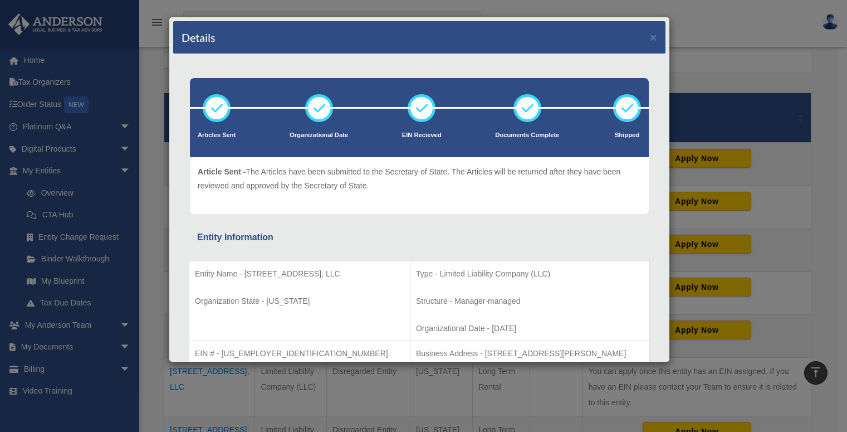
click at [163, 214] on div "Details × Articles Sent Organizational Date" at bounding box center [423, 216] width 847 height 432
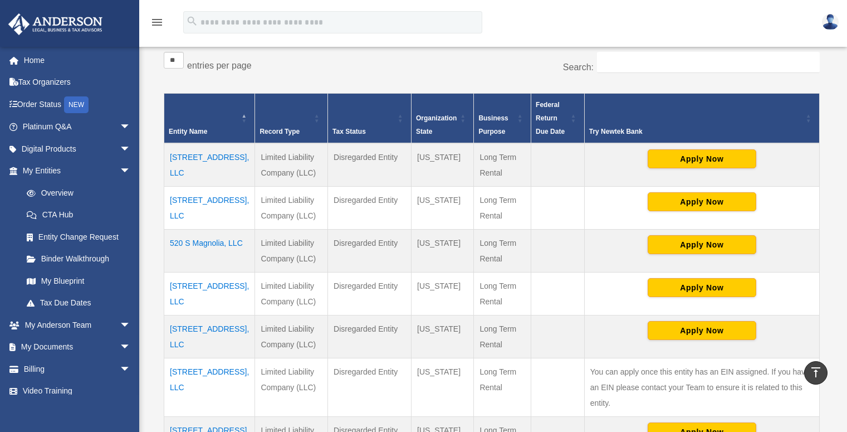
click at [182, 245] on td "520 S Magnolia, LLC" at bounding box center [209, 250] width 91 height 43
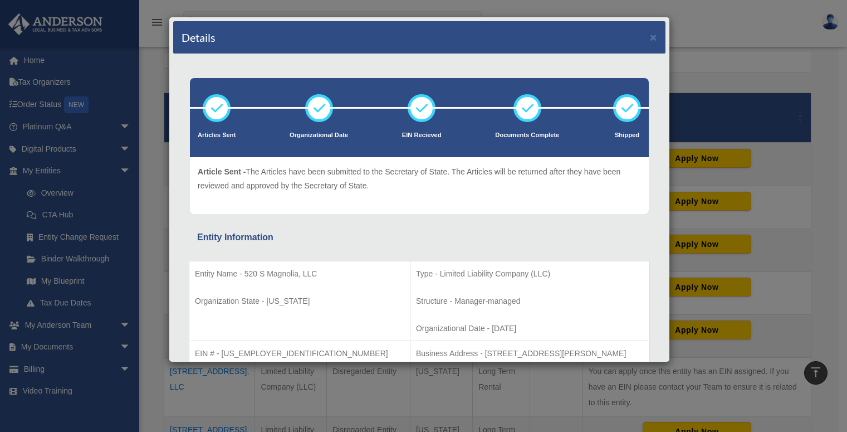
click at [162, 253] on div "Details × Articles Sent Organizational Date" at bounding box center [423, 216] width 847 height 432
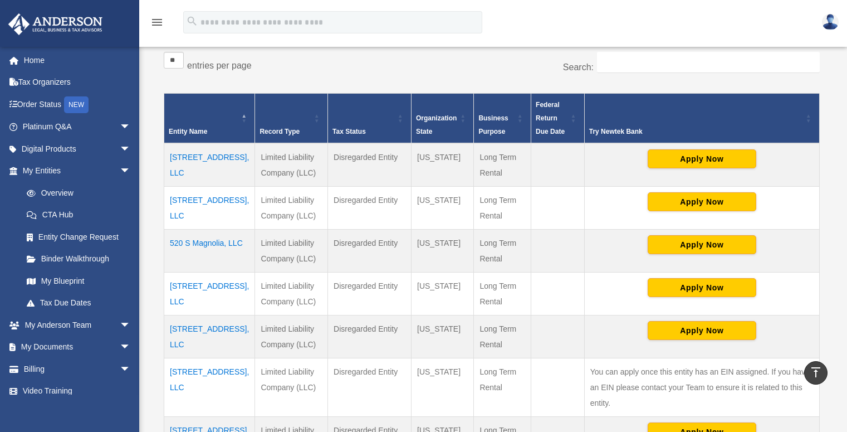
click at [188, 295] on td "[STREET_ADDRESS], LLC" at bounding box center [209, 293] width 91 height 43
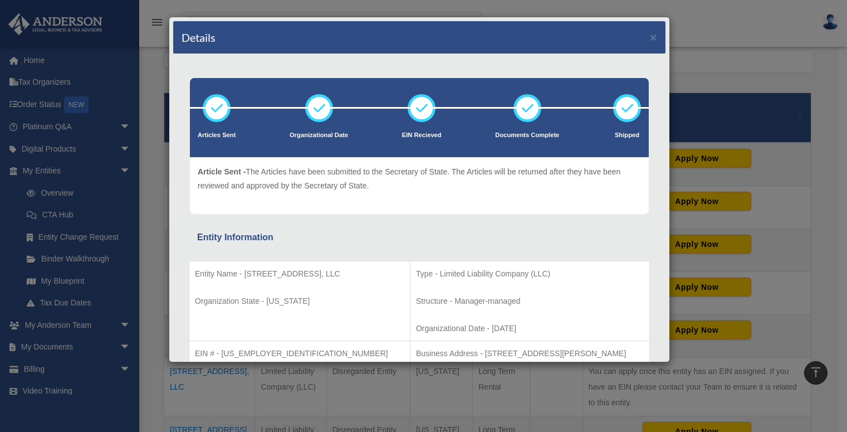
click at [172, 304] on div "Details × Articles Sent" at bounding box center [419, 189] width 501 height 345
click at [162, 313] on div "Details × Articles Sent Organizational Date" at bounding box center [423, 216] width 847 height 432
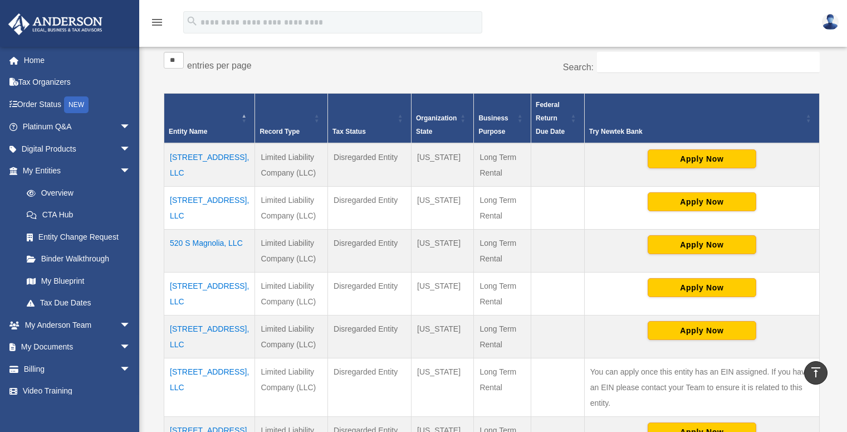
click at [179, 340] on td "[STREET_ADDRESS], LLC" at bounding box center [209, 336] width 91 height 43
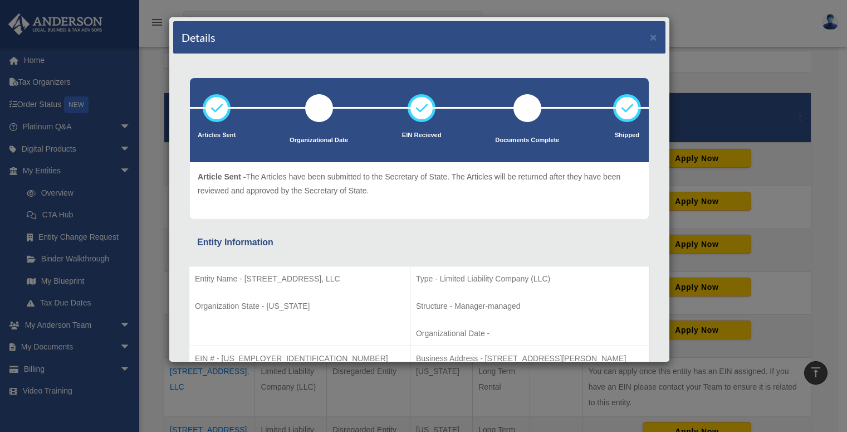
click at [162, 353] on div "Details × Articles Sent Organizational Date" at bounding box center [423, 216] width 847 height 432
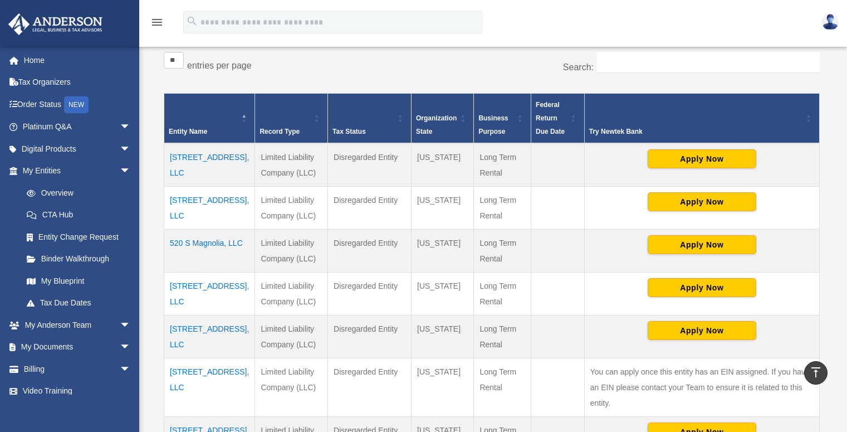
click at [184, 416] on td "[STREET_ADDRESS], LLC" at bounding box center [209, 437] width 91 height 43
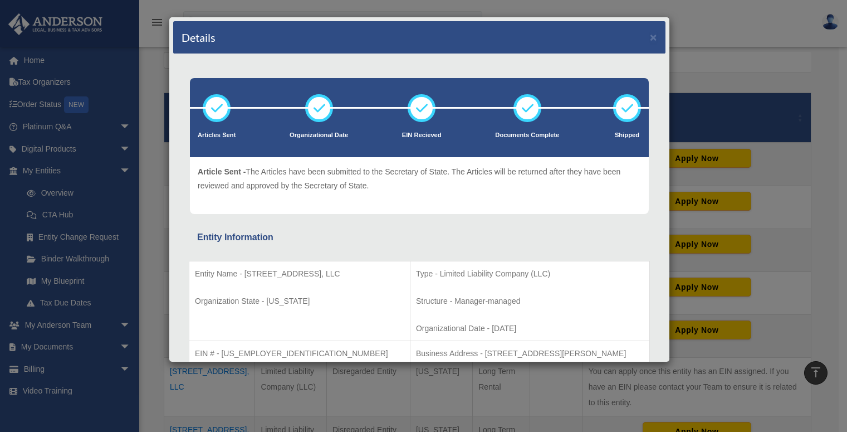
scroll to position [2, 0]
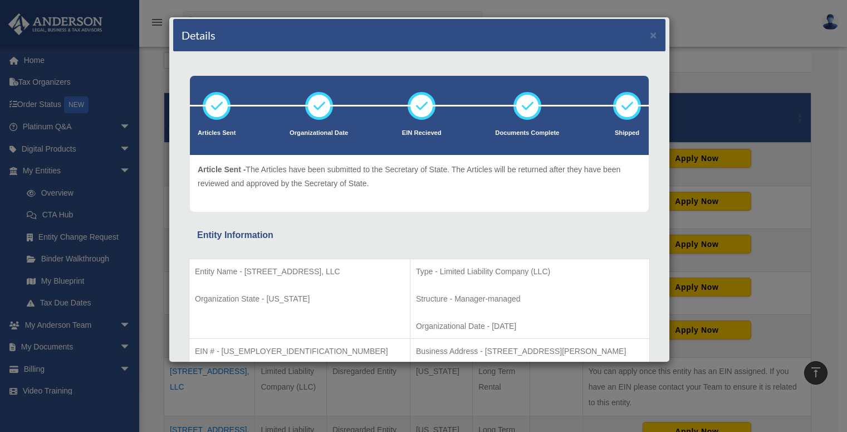
click at [148, 239] on div "Details × Articles Sent Organizational Date" at bounding box center [423, 216] width 847 height 432
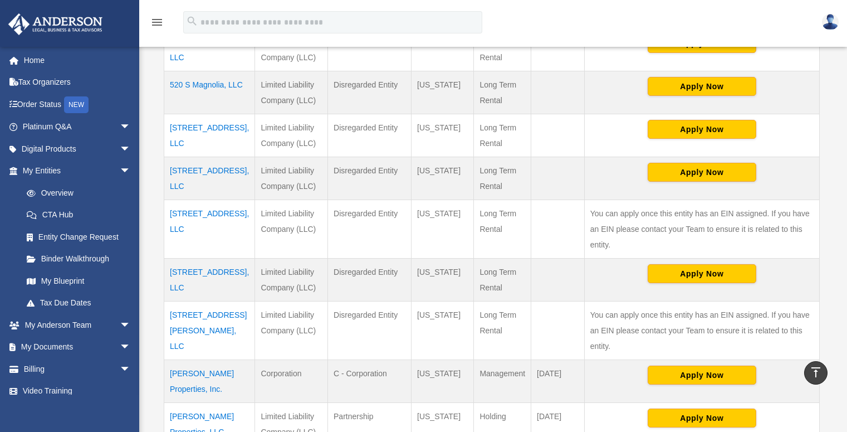
scroll to position [364, 0]
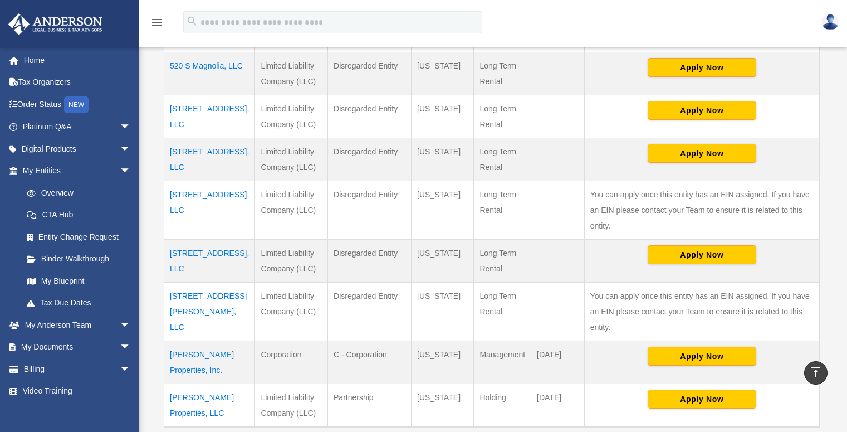
click at [183, 340] on td "[PERSON_NAME] Properties, Inc." at bounding box center [209, 361] width 91 height 43
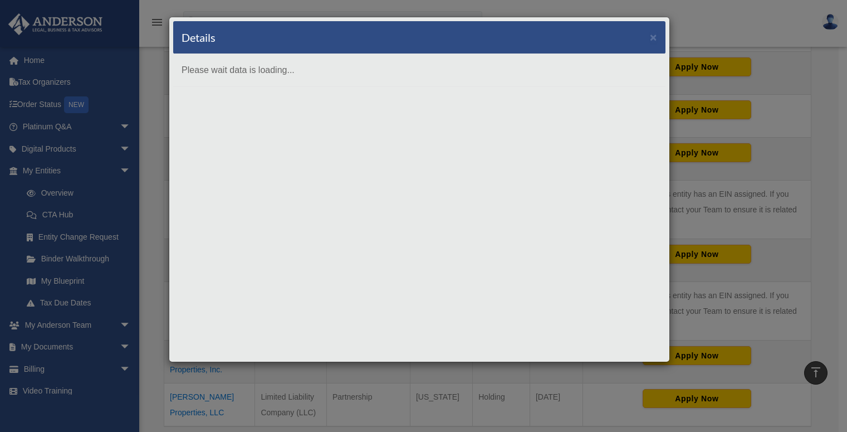
scroll to position [0, 0]
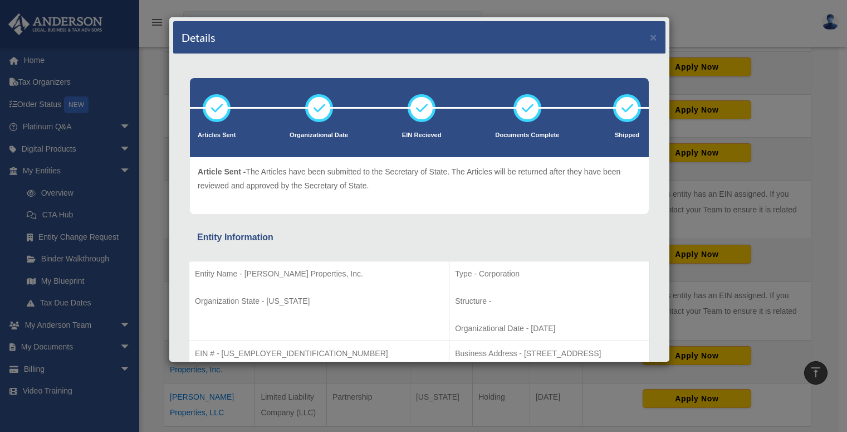
click at [163, 335] on div "Details × Articles Sent Organizational Date" at bounding box center [423, 216] width 847 height 432
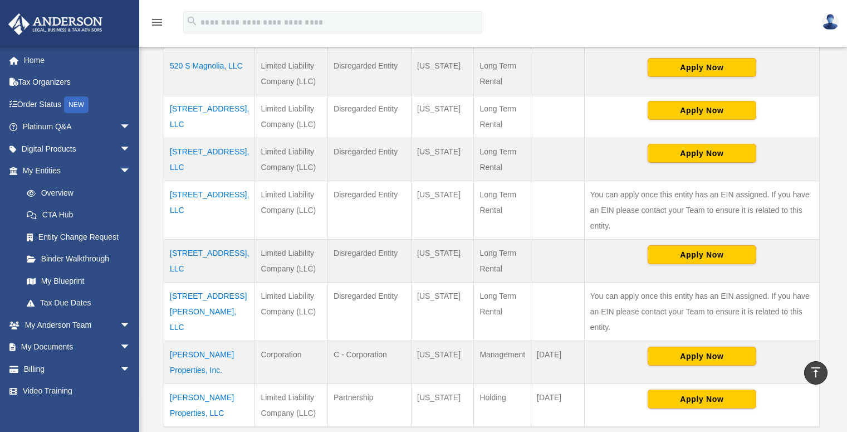
click at [182, 383] on td "[PERSON_NAME] Properties, LLC" at bounding box center [209, 404] width 91 height 43
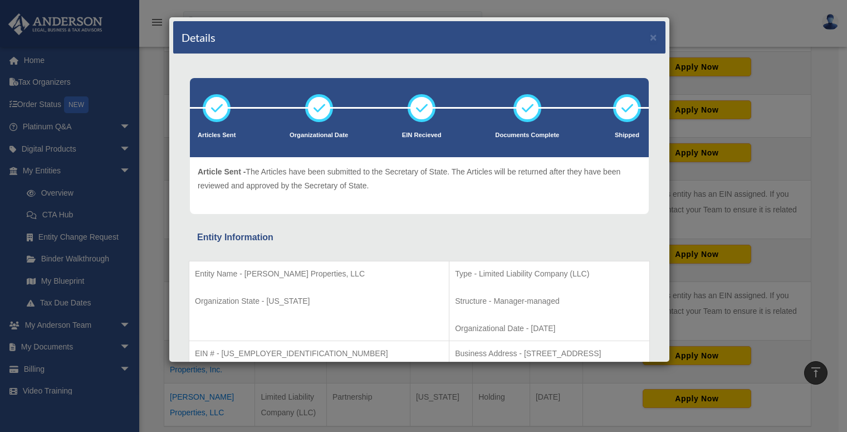
click at [157, 369] on div "Details × Articles Sent Organizational Date" at bounding box center [423, 216] width 847 height 432
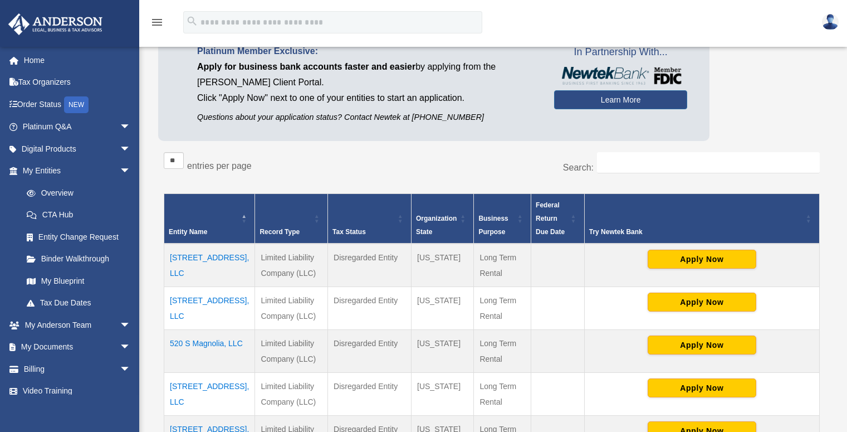
scroll to position [173, 0]
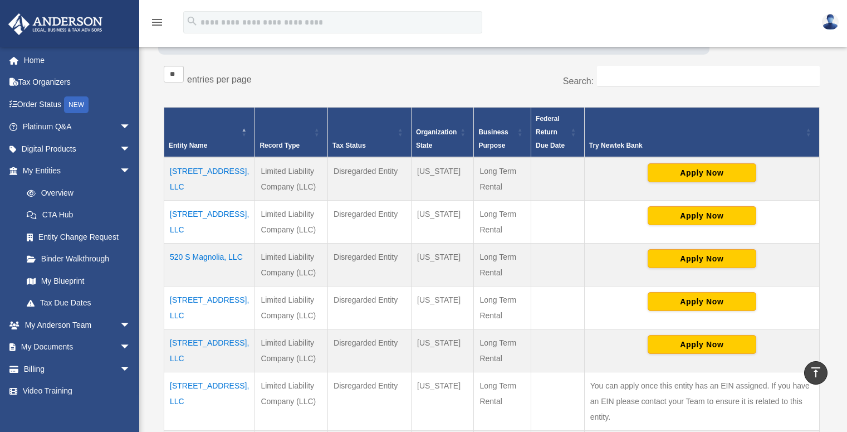
click at [193, 179] on td "[STREET_ADDRESS], LLC" at bounding box center [209, 178] width 91 height 43
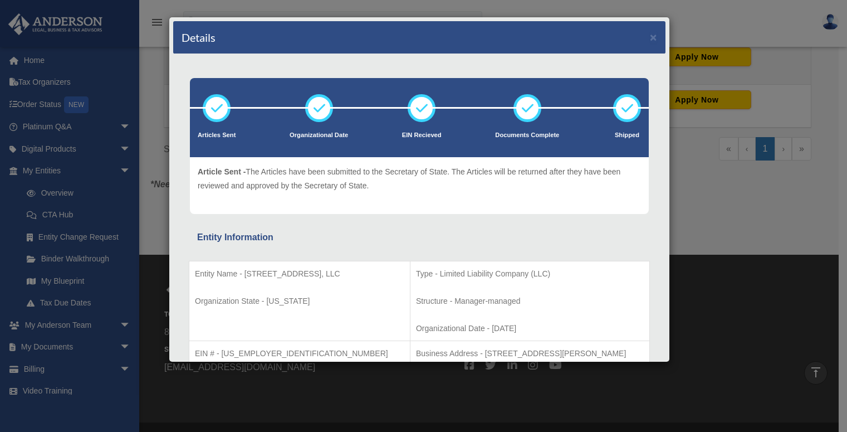
scroll to position [641, 0]
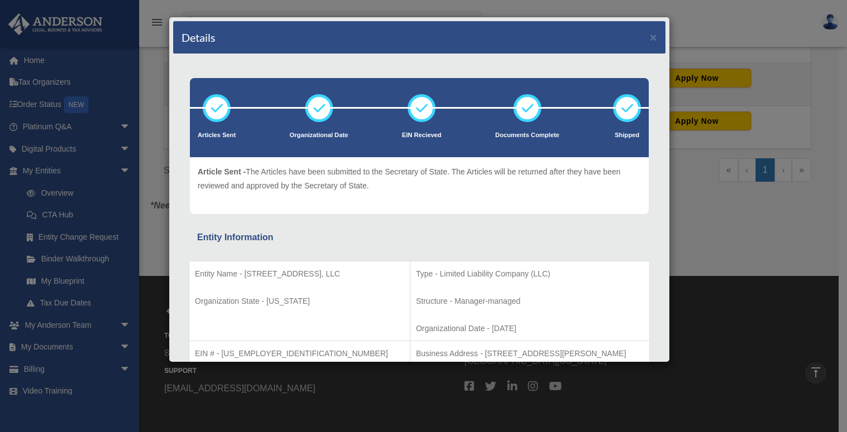
click at [144, 216] on div "Details × Articles Sent Organizational Date" at bounding box center [423, 216] width 847 height 432
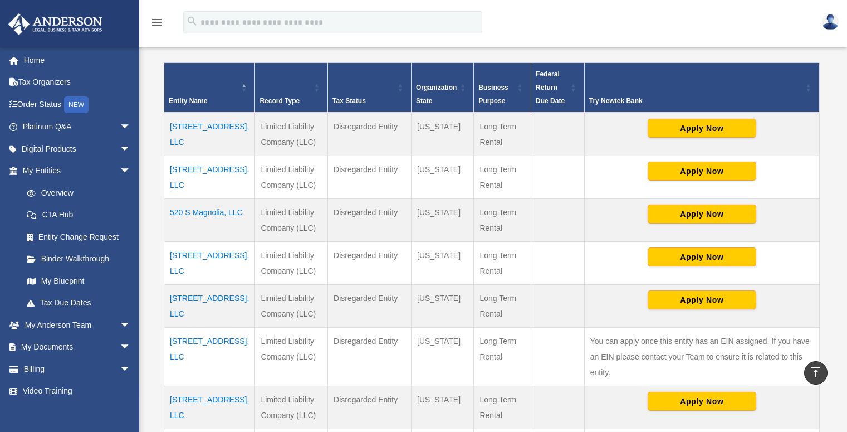
scroll to position [0, 0]
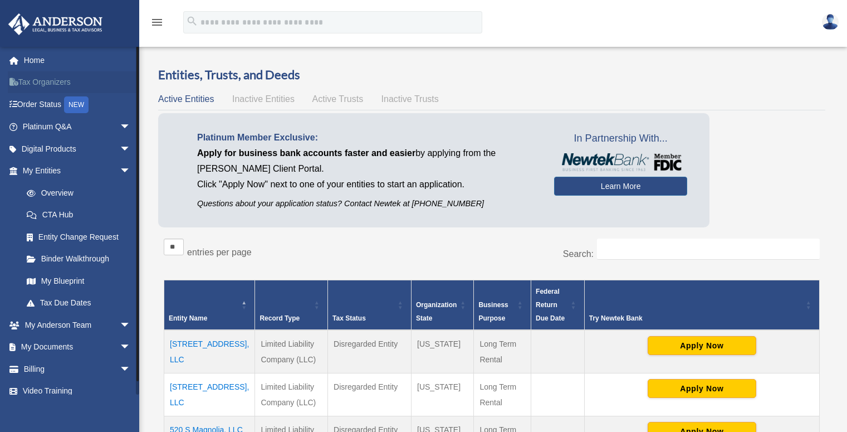
click at [32, 85] on link "Tax Organizers" at bounding box center [78, 82] width 140 height 22
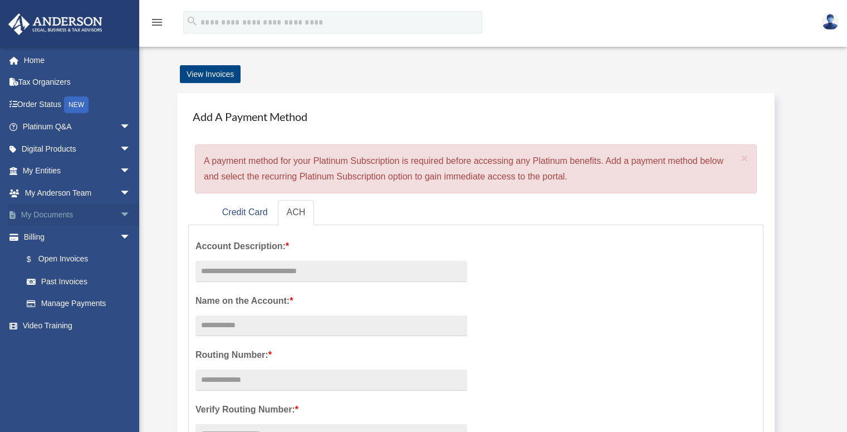
click at [120, 213] on span "arrow_drop_down" at bounding box center [131, 215] width 22 height 23
click at [53, 241] on link "Box" at bounding box center [82, 237] width 132 height 22
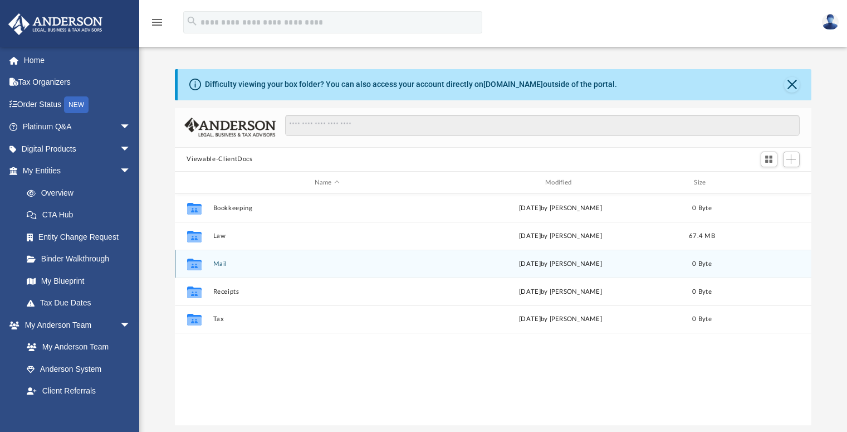
scroll to position [245, 629]
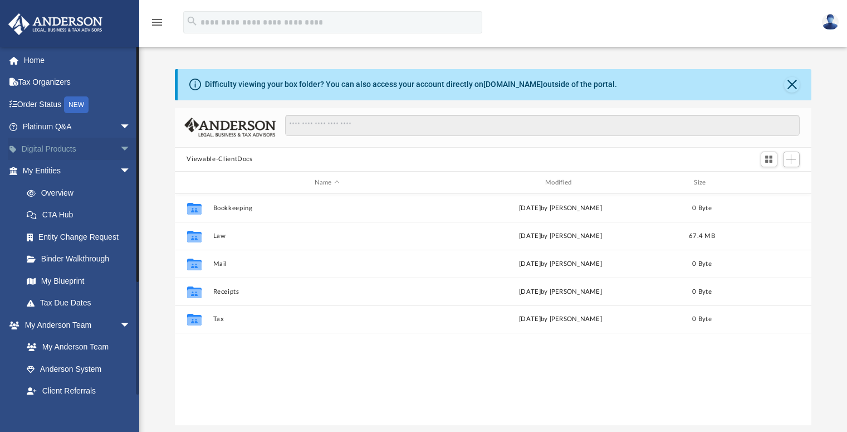
click at [120, 146] on span "arrow_drop_down" at bounding box center [131, 149] width 22 height 23
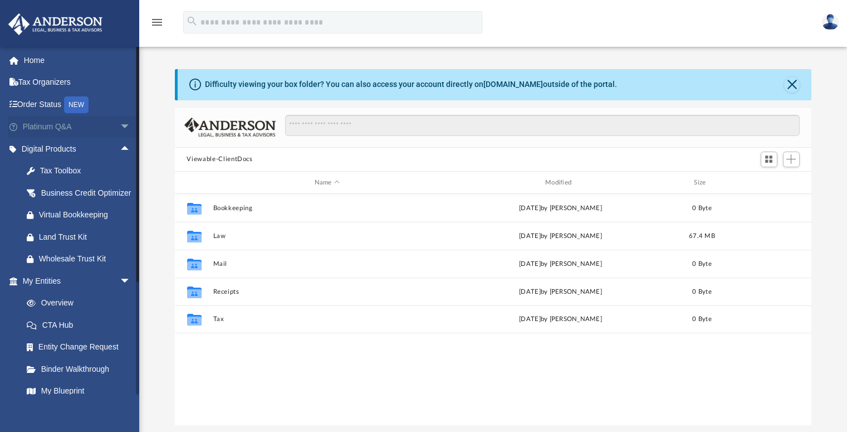
click at [120, 130] on span "arrow_drop_down" at bounding box center [131, 127] width 22 height 23
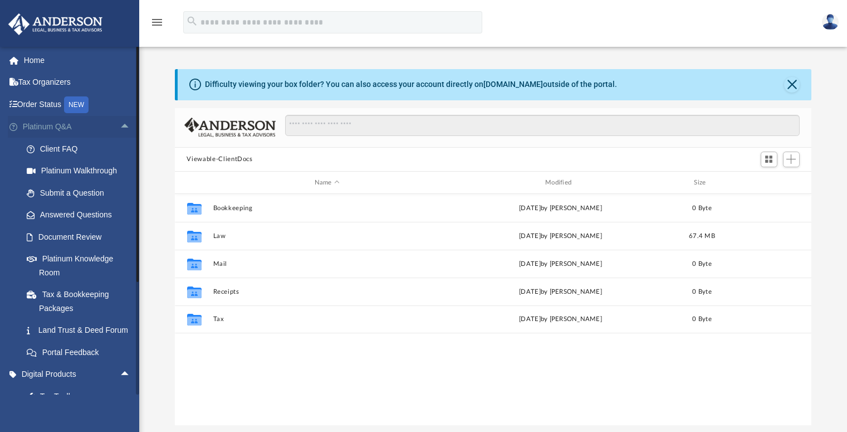
click at [120, 130] on span "arrow_drop_up" at bounding box center [131, 127] width 22 height 23
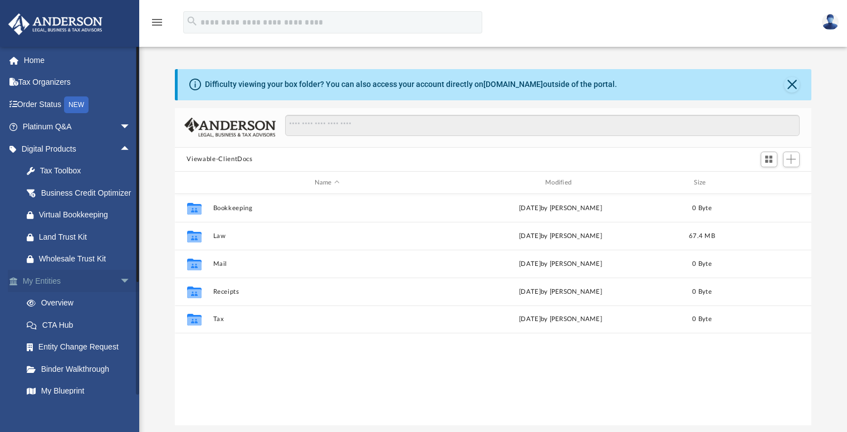
click at [120, 291] on span "arrow_drop_down" at bounding box center [131, 281] width 22 height 23
click at [120, 291] on span "arrow_drop_up" at bounding box center [131, 281] width 22 height 23
click at [81, 222] on div "Virtual Bookkeeping" at bounding box center [86, 215] width 95 height 14
click at [120, 130] on span "arrow_drop_down" at bounding box center [131, 127] width 22 height 23
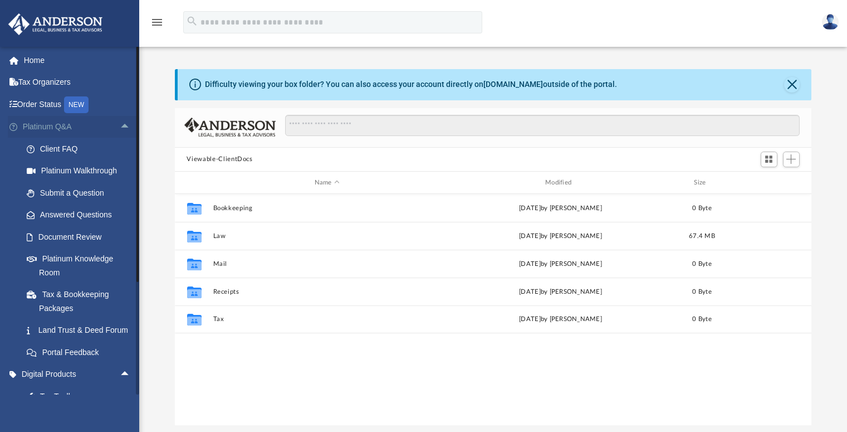
click at [120, 128] on span "arrow_drop_up" at bounding box center [131, 127] width 22 height 23
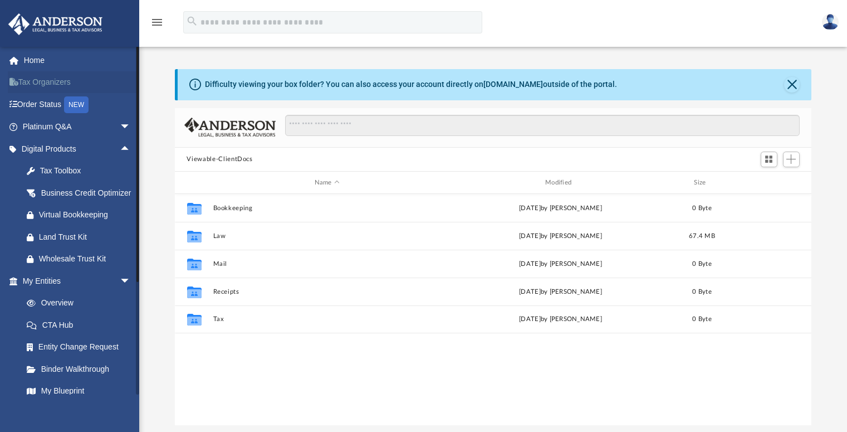
click at [52, 85] on link "Tax Organizers" at bounding box center [78, 82] width 140 height 22
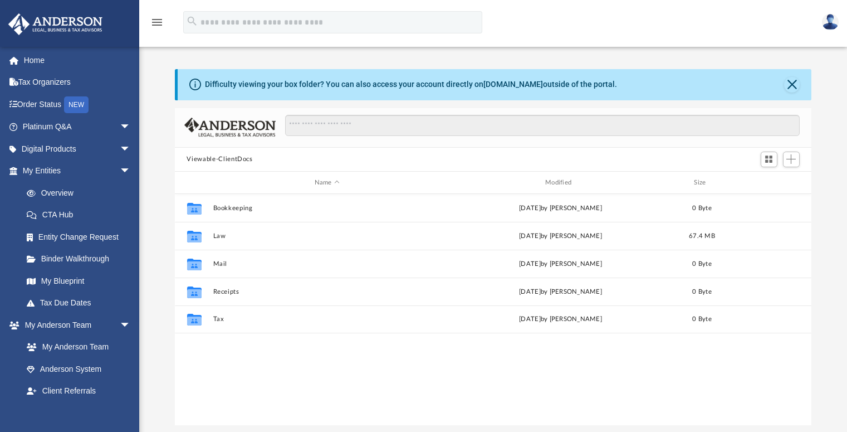
scroll to position [245, 629]
click at [206, 157] on button "Viewable-ClientDocs" at bounding box center [220, 159] width 66 height 10
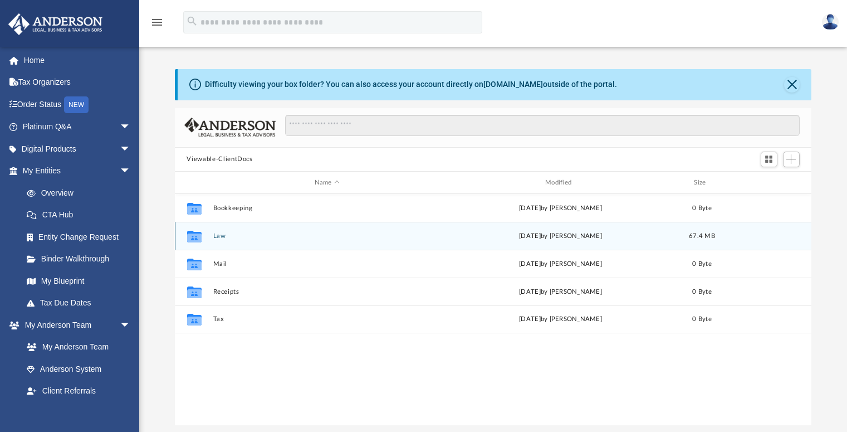
click at [230, 234] on button "Law" at bounding box center [327, 235] width 228 height 7
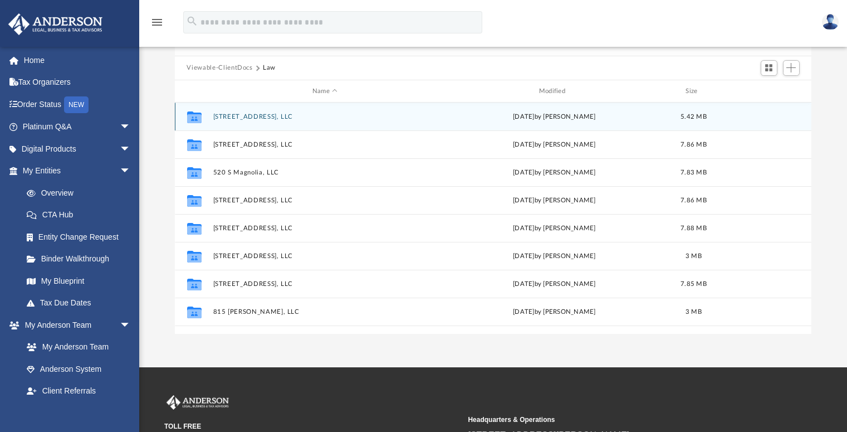
scroll to position [0, 0]
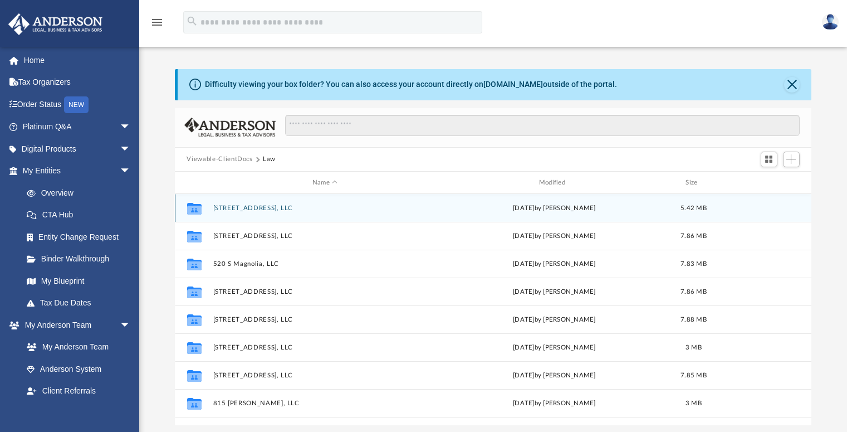
click at [251, 203] on div "Collaborated Folder 3042 County Road 70, LLC Mon Sep 29 2025 by Mya Ford 5.42 MB" at bounding box center [493, 208] width 637 height 28
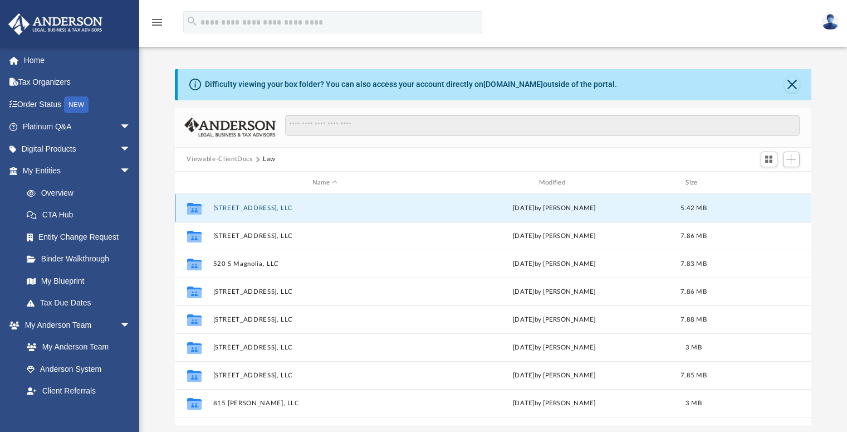
click at [252, 207] on button "[STREET_ADDRESS], LLC" at bounding box center [325, 207] width 224 height 7
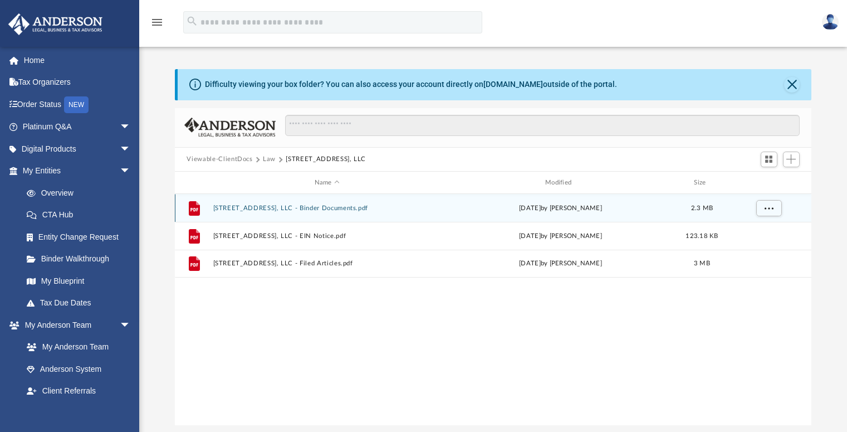
click at [252, 207] on button "3042 County Road 70, LLC - Binder Documents.pdf" at bounding box center [327, 207] width 228 height 7
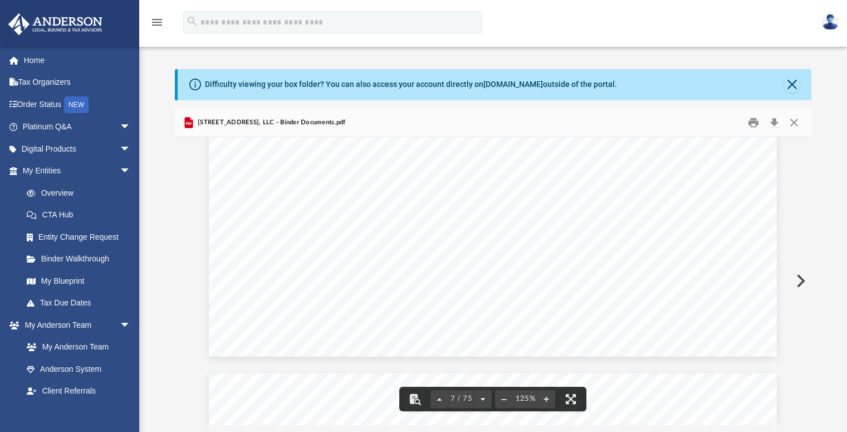
scroll to position [4809, 0]
click at [792, 82] on button "Close" at bounding box center [792, 85] width 16 height 16
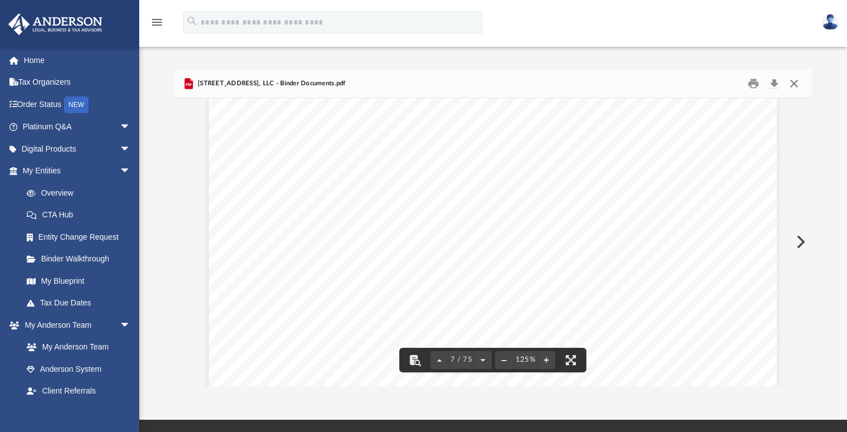
click at [796, 85] on button "Close" at bounding box center [794, 83] width 20 height 17
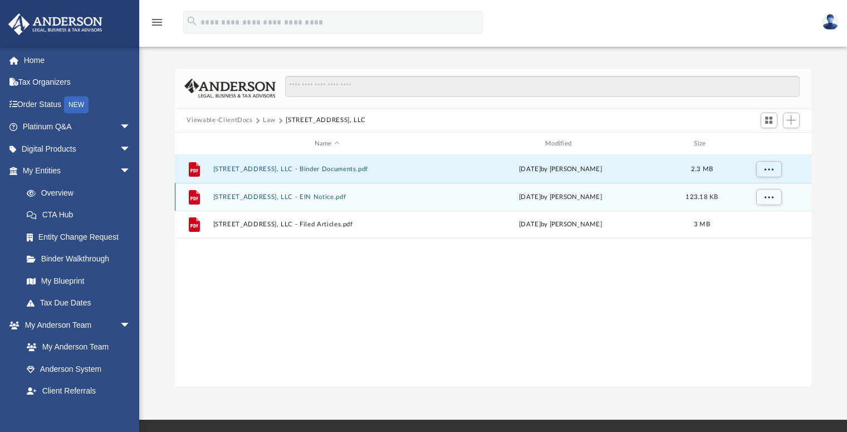
click at [313, 198] on button "3042 County Road 70, LLC - EIN Notice.pdf" at bounding box center [327, 196] width 228 height 7
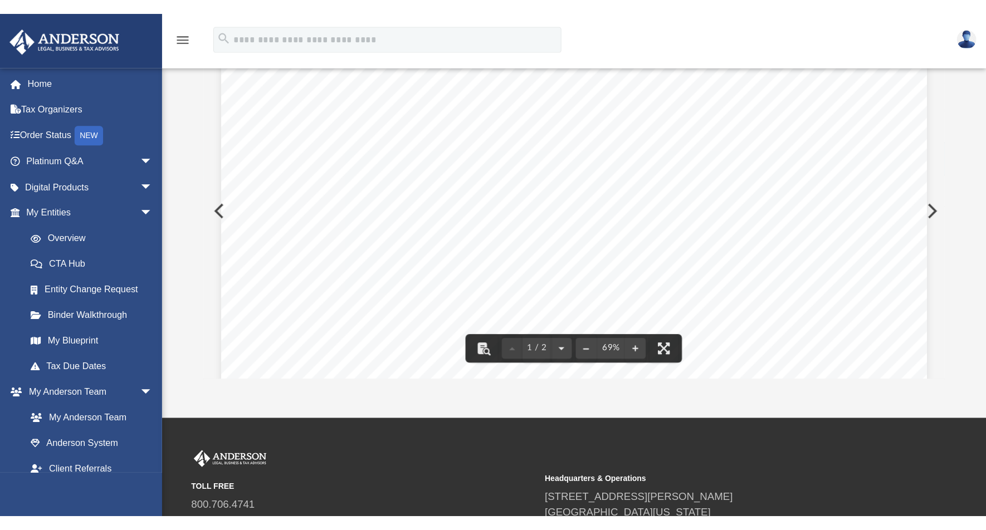
scroll to position [0, 0]
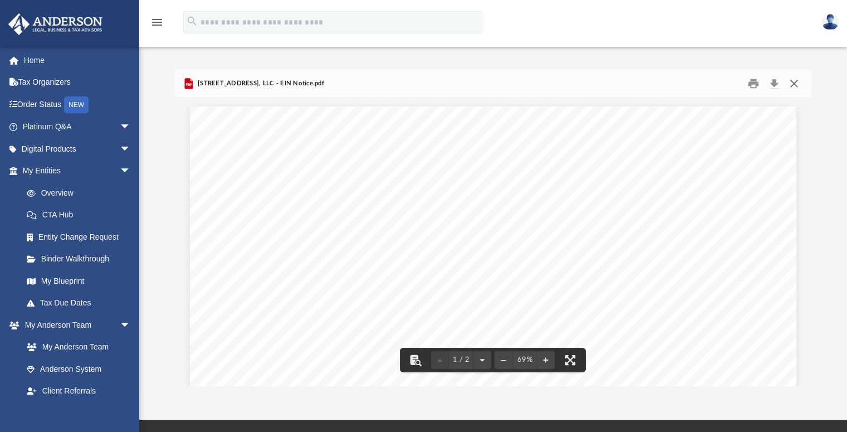
click at [790, 84] on button "Close" at bounding box center [794, 83] width 20 height 17
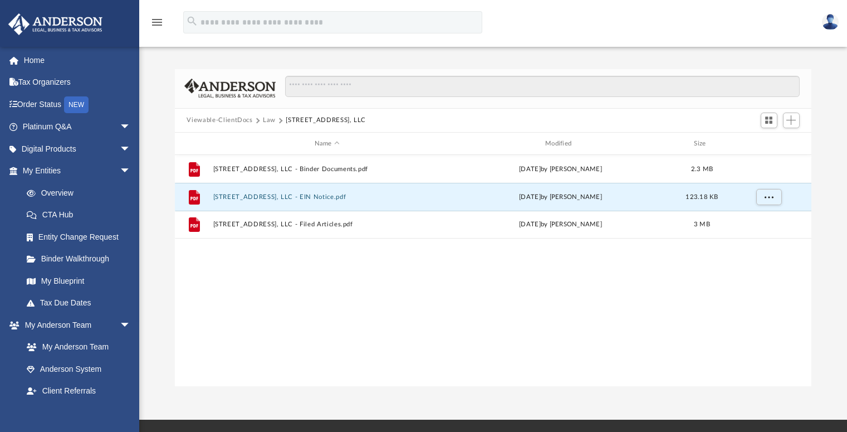
click at [703, 37] on div "menu search Site Menu add kayla@birdwellhvac.com Reset Password Logout" at bounding box center [423, 27] width 830 height 38
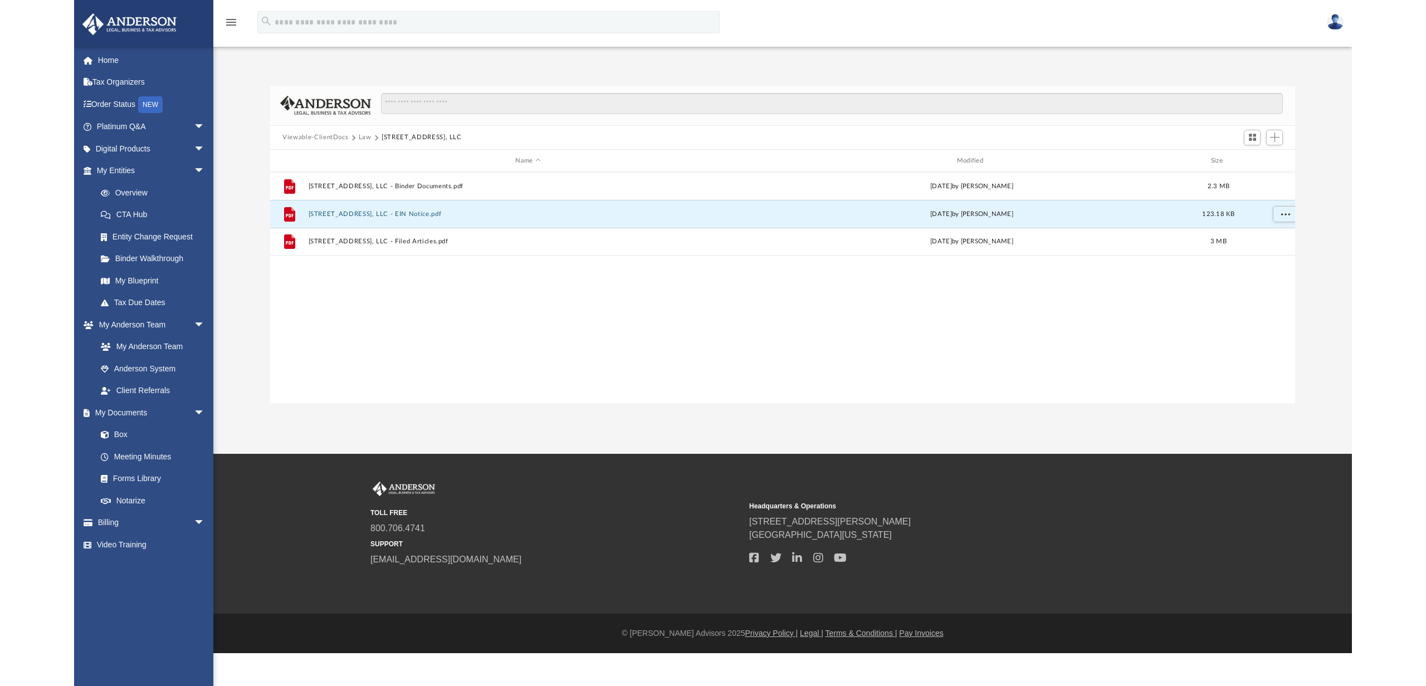
scroll to position [9, 9]
